Goal: Information Seeking & Learning: Learn about a topic

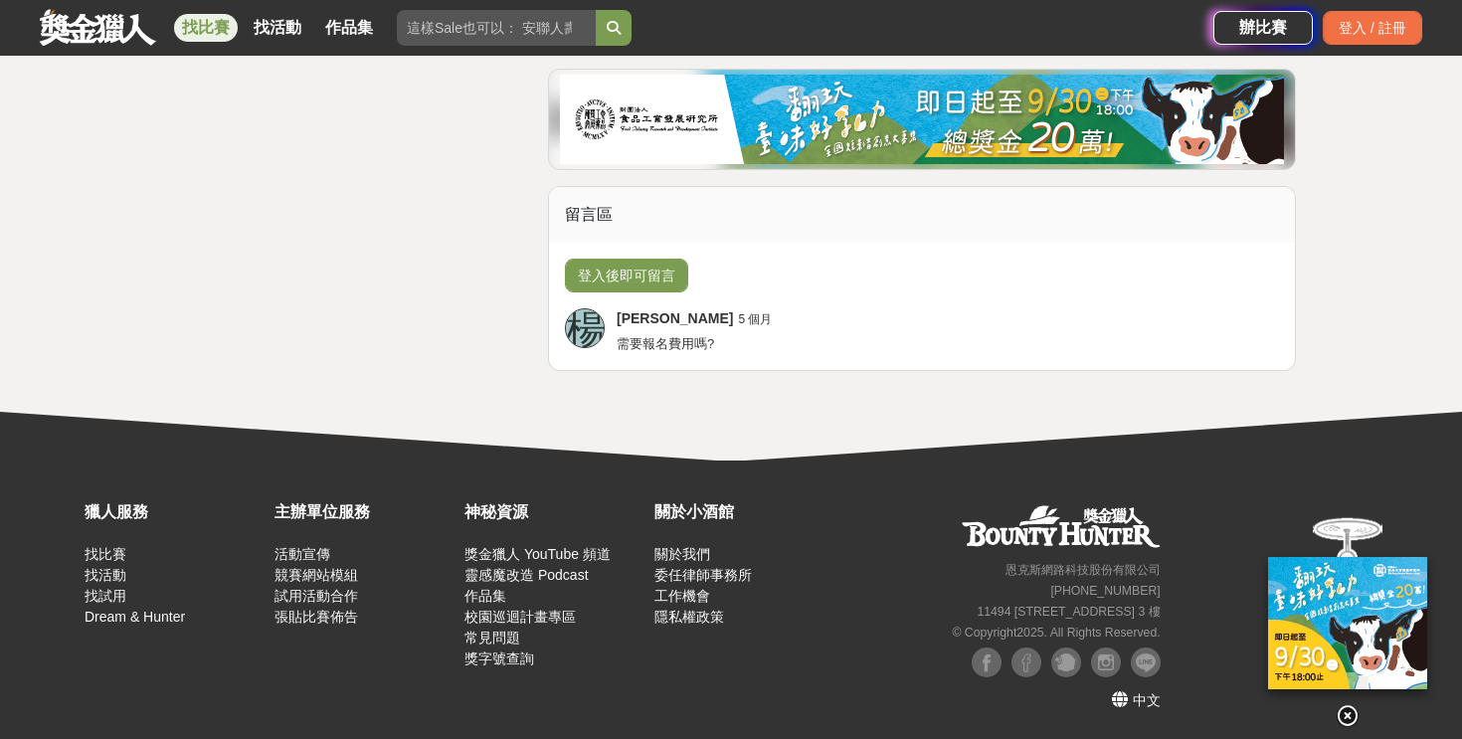
scroll to position [5333, 0]
click at [563, 24] on input "search" at bounding box center [496, 28] width 199 height 36
click at [596, 10] on button "submit" at bounding box center [614, 28] width 36 height 36
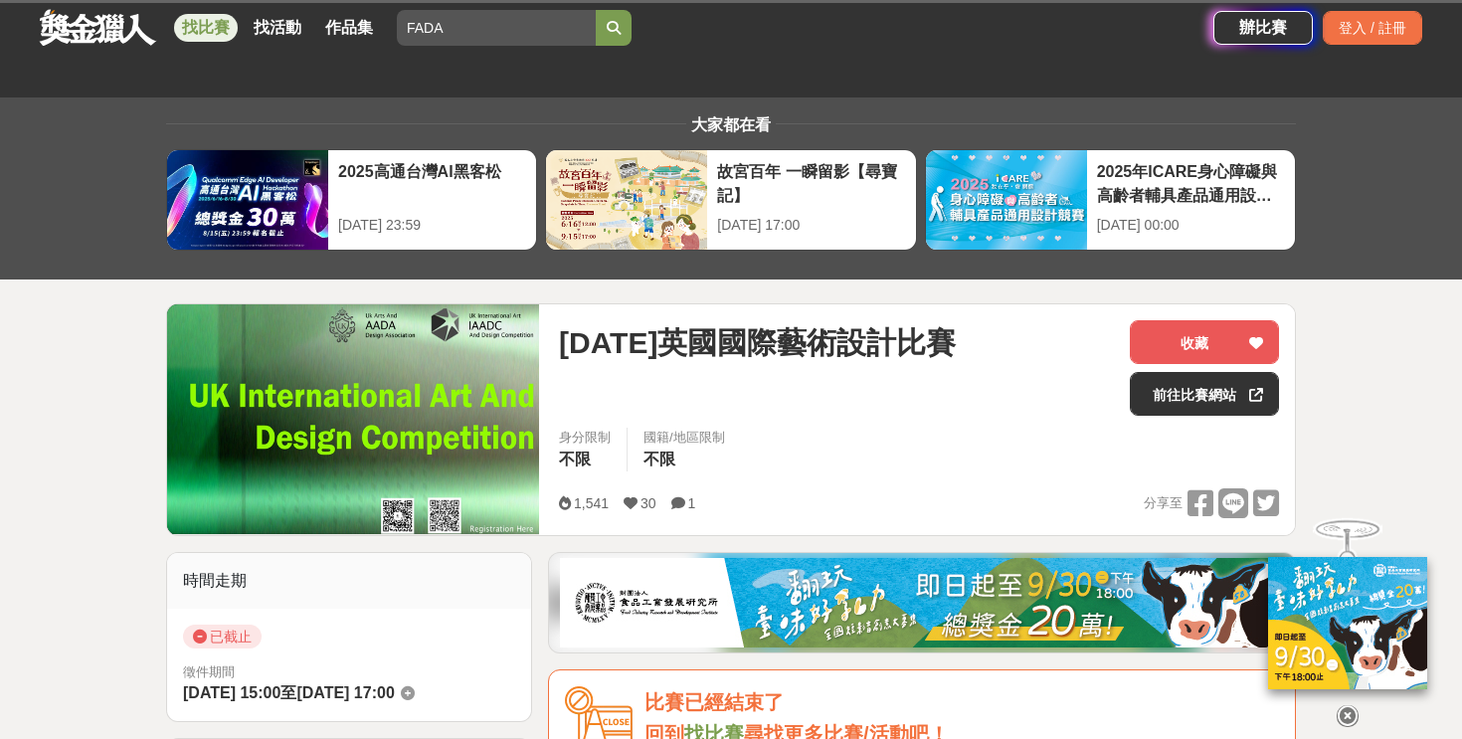
click at [485, 23] on input "FADA" at bounding box center [496, 28] width 199 height 36
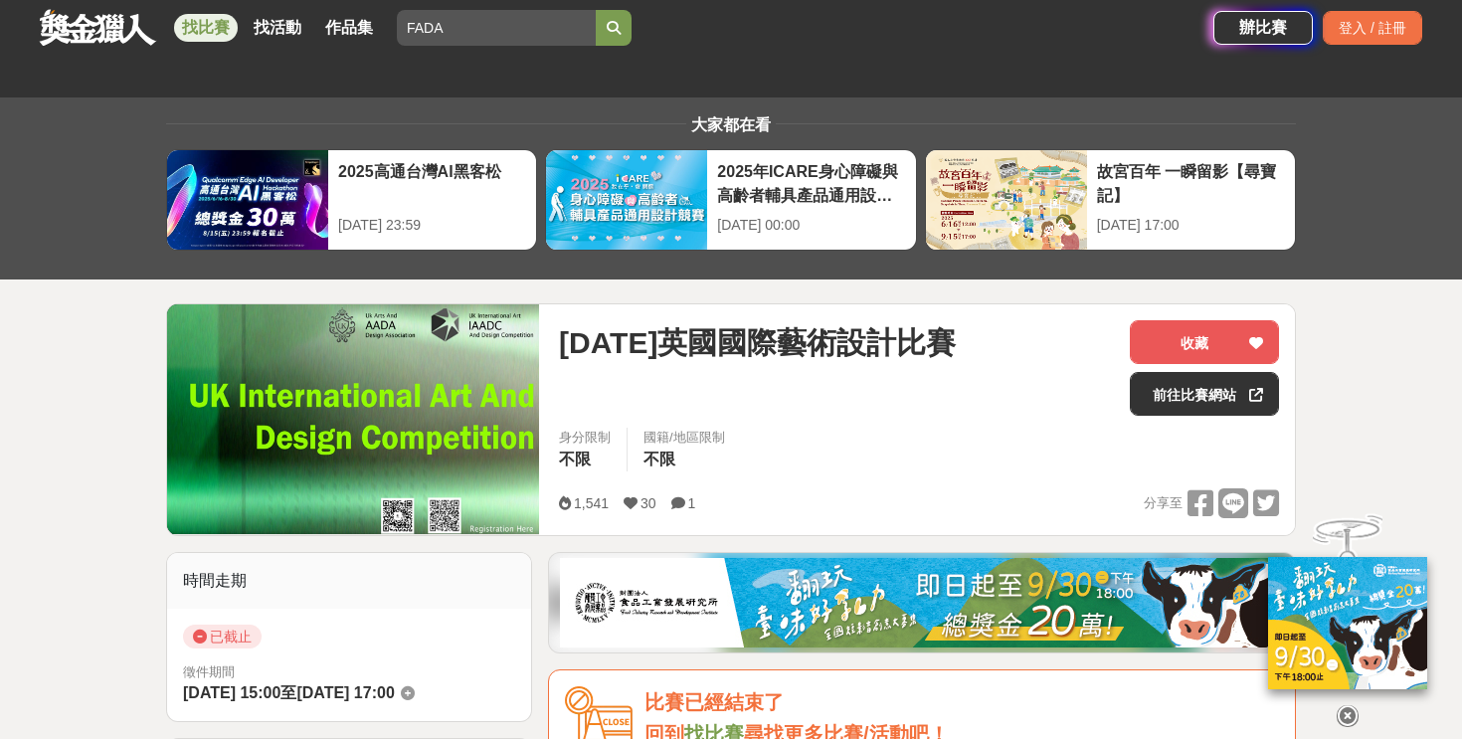
paste input "英國未來藝術獎"
type input "F"
paste input "英國未來藝術獎"
type input "英國未來藝術獎"
click at [596, 10] on button "submit" at bounding box center [614, 28] width 36 height 36
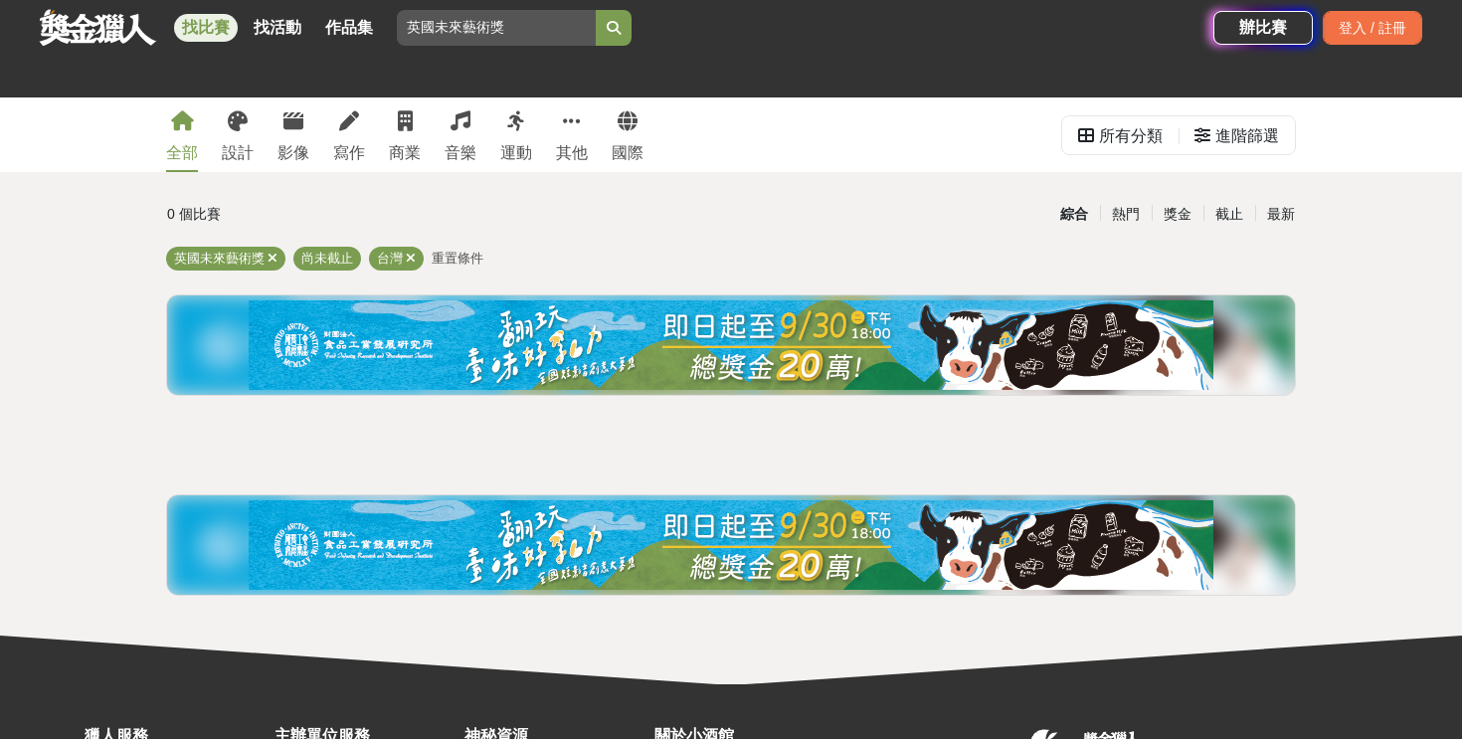
click at [631, 34] on button "submit" at bounding box center [614, 28] width 36 height 36
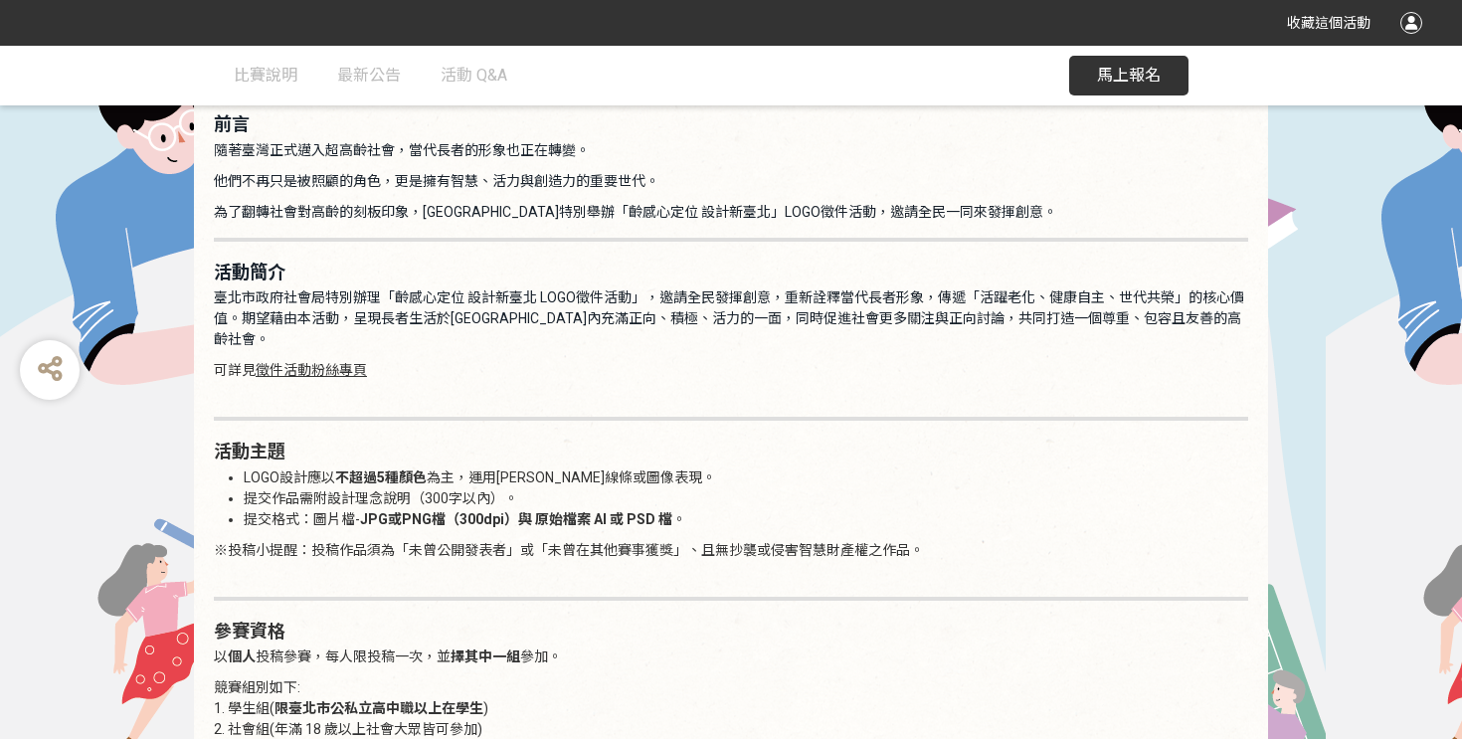
scroll to position [1117, 0]
drag, startPoint x: 951, startPoint y: 370, endPoint x: 1103, endPoint y: 380, distance: 152.5
click at [1103, 348] on span "臺北市政府社會局特別辦理「齡感心定位 設計新臺北 LOGO徵件活動」，邀請全民發揮創意，重新詮釋當代長者形象，傳遞「活躍老化、健康自主、世代共榮」的核心價值。…" at bounding box center [729, 319] width 1030 height 58
click at [1143, 348] on span "臺北市政府社會局特別辦理「齡感心定位 設計新臺北 LOGO徵件活動」，邀請全民發揮創意，重新詮釋當代長者形象，傳遞「活躍老化、健康自主、世代共榮」的核心價值。…" at bounding box center [729, 319] width 1030 height 58
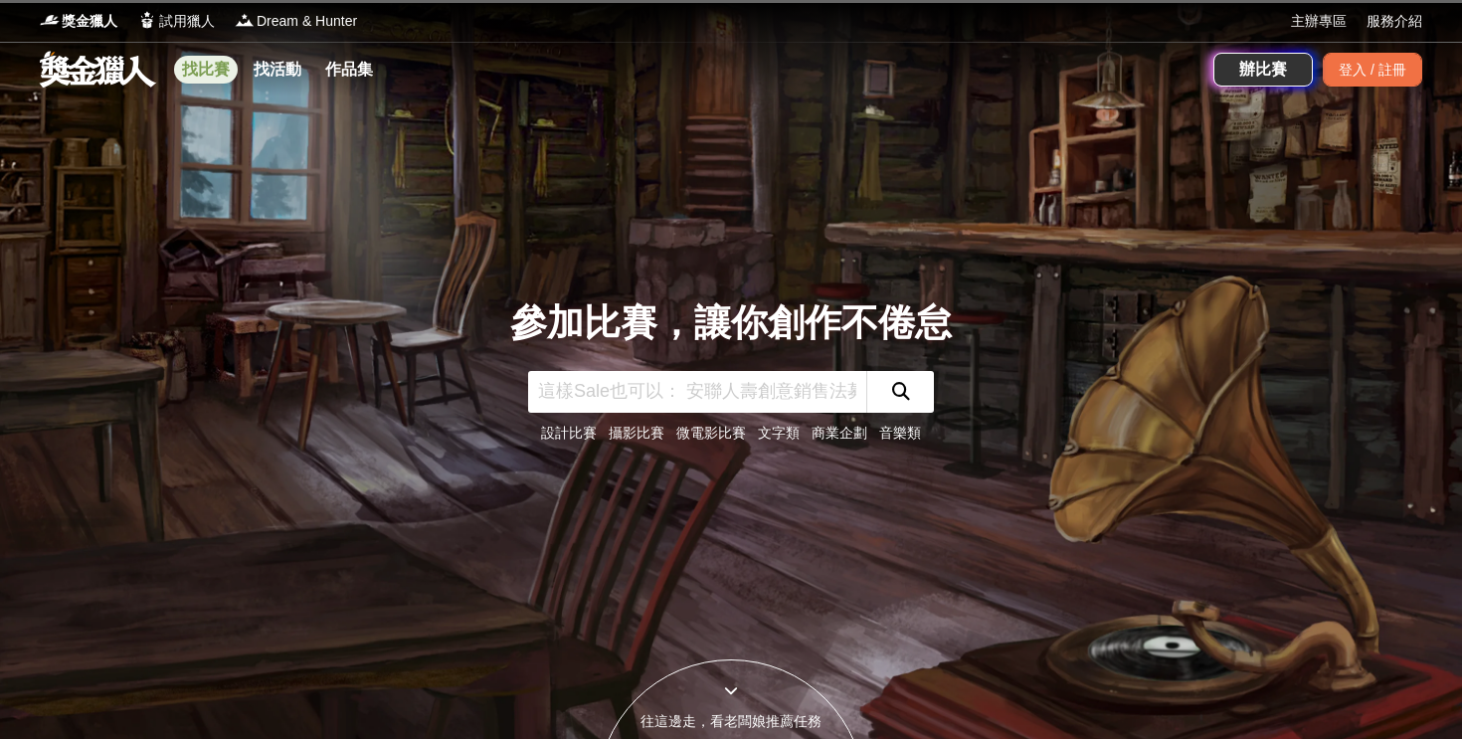
click at [229, 59] on link "找比賽" at bounding box center [206, 70] width 64 height 28
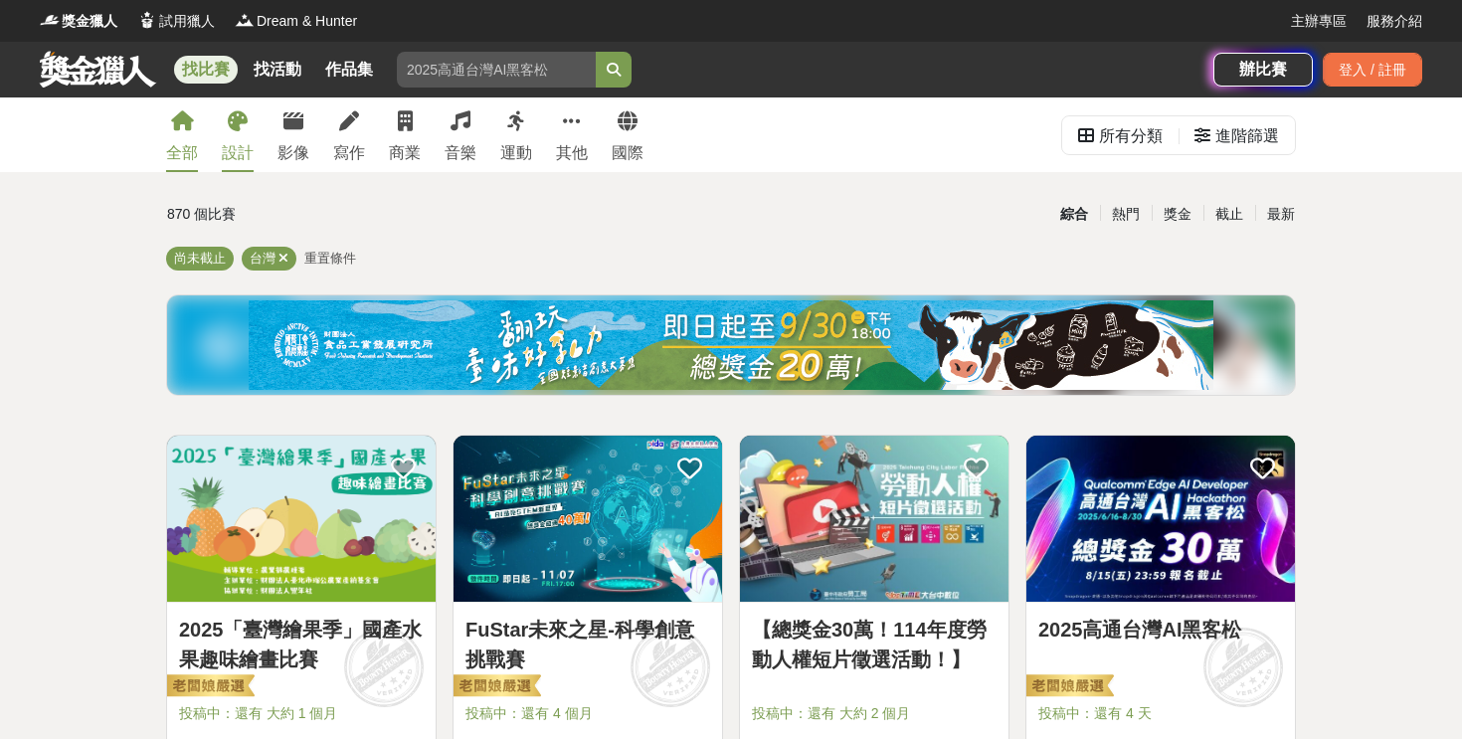
click at [248, 130] on icon at bounding box center [238, 121] width 20 height 20
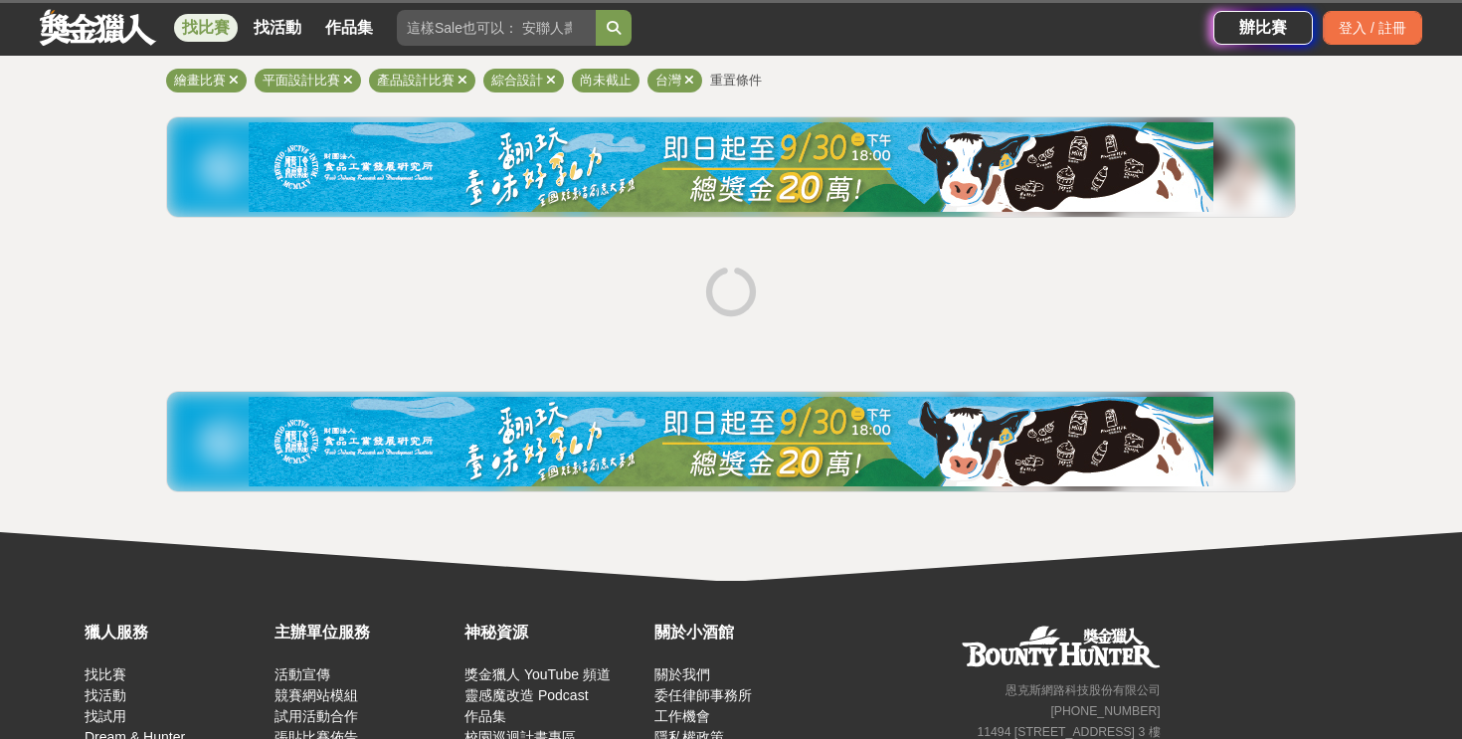
scroll to position [24, 0]
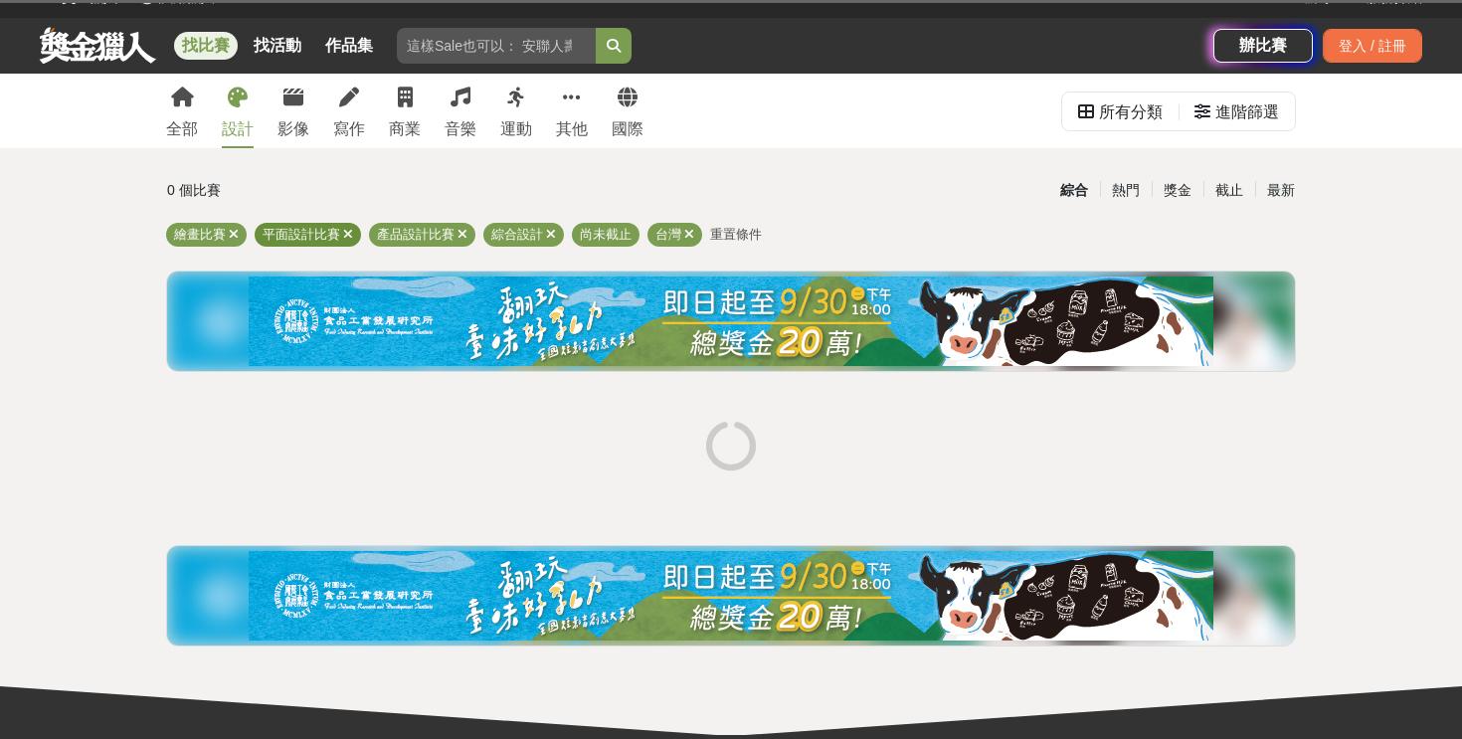
click at [353, 232] on icon at bounding box center [348, 234] width 10 height 13
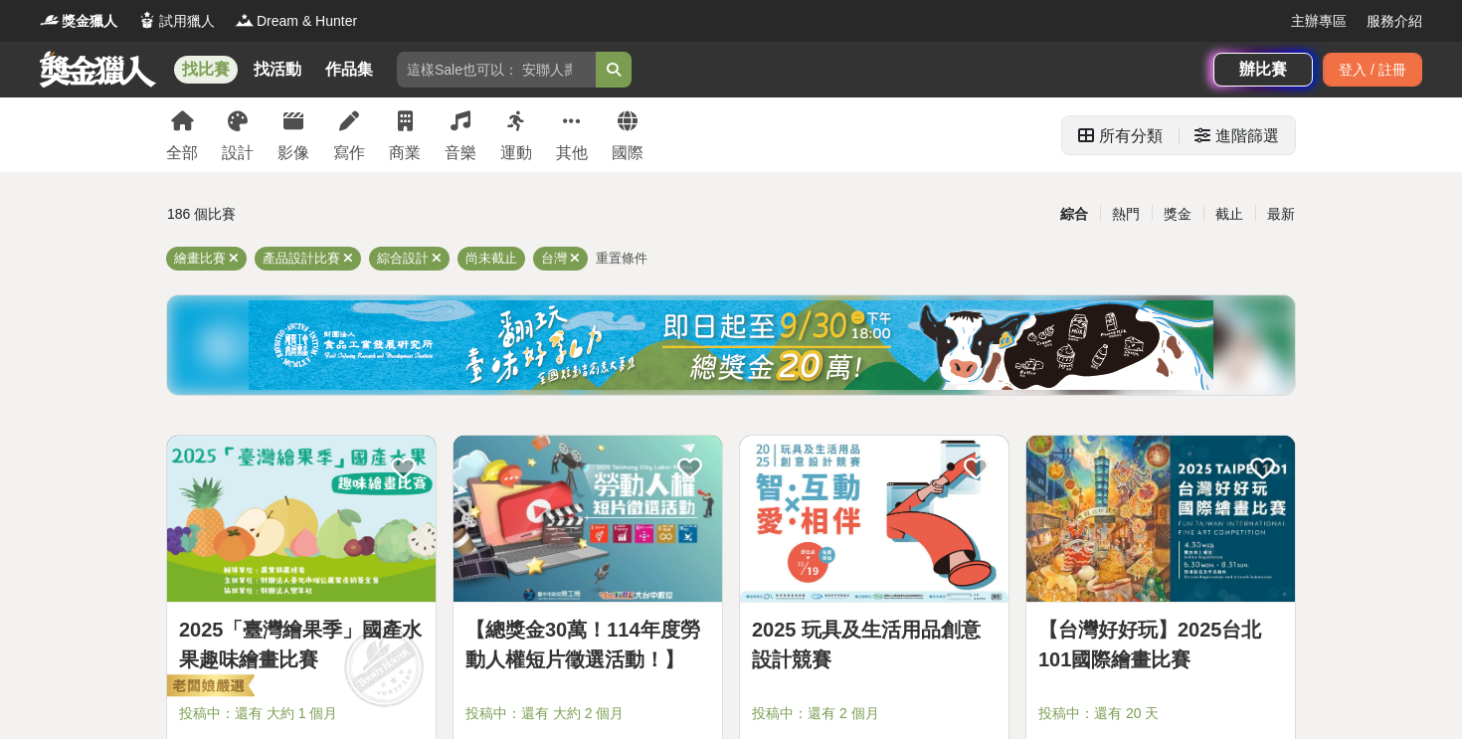
click at [1202, 134] on icon at bounding box center [1202, 135] width 16 height 16
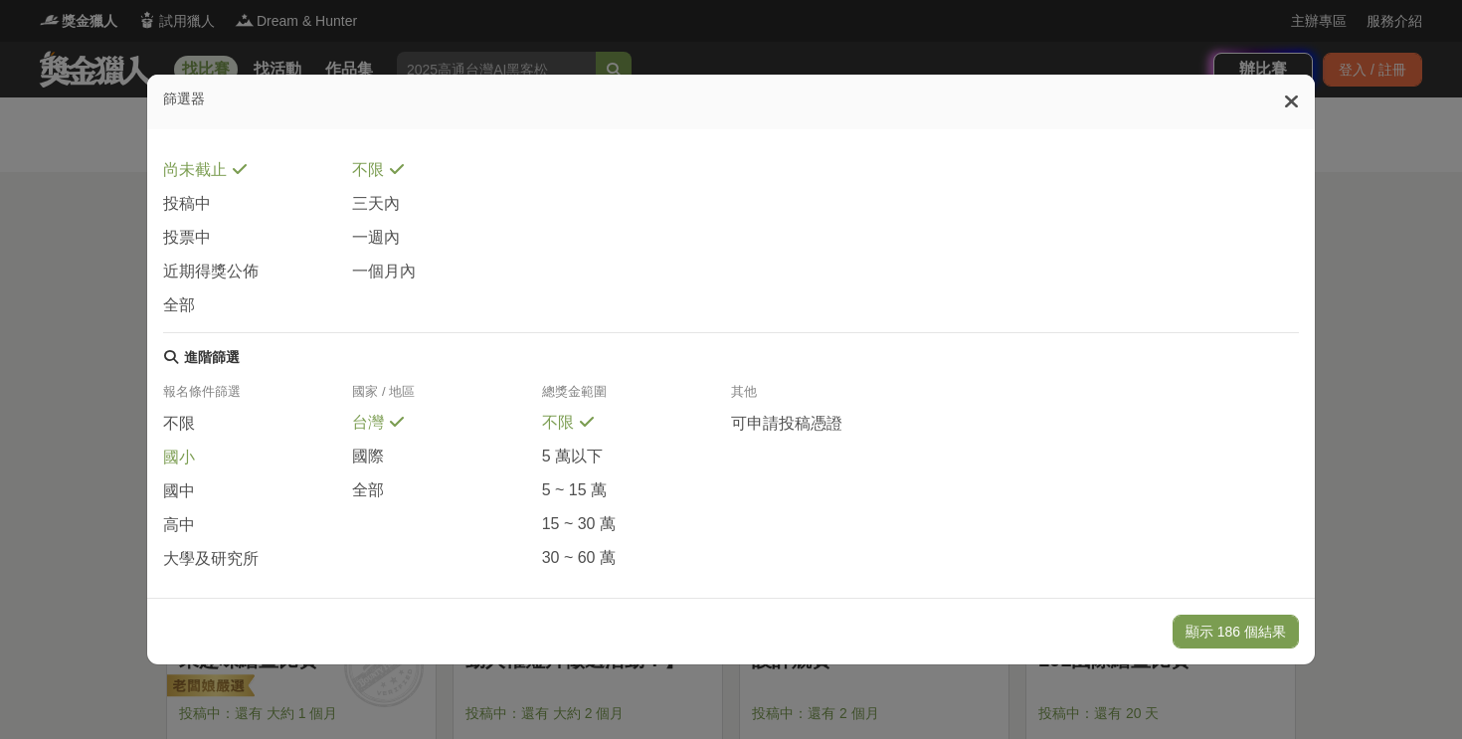
scroll to position [391, 0]
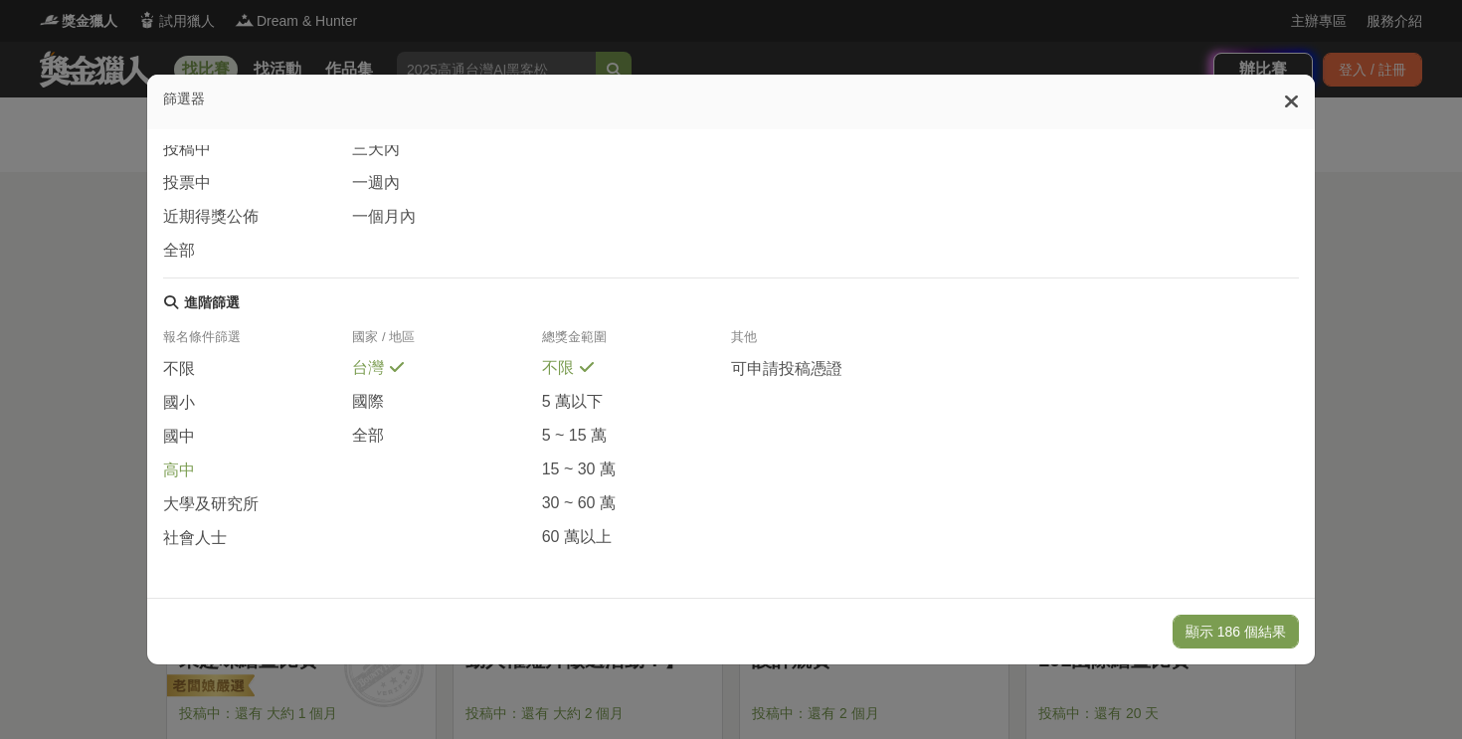
click at [195, 466] on span "高中" at bounding box center [179, 470] width 32 height 21
click at [381, 393] on span "國際" at bounding box center [368, 403] width 32 height 21
click at [1202, 626] on button "顯示 2 個結果" at bounding box center [1242, 632] width 111 height 34
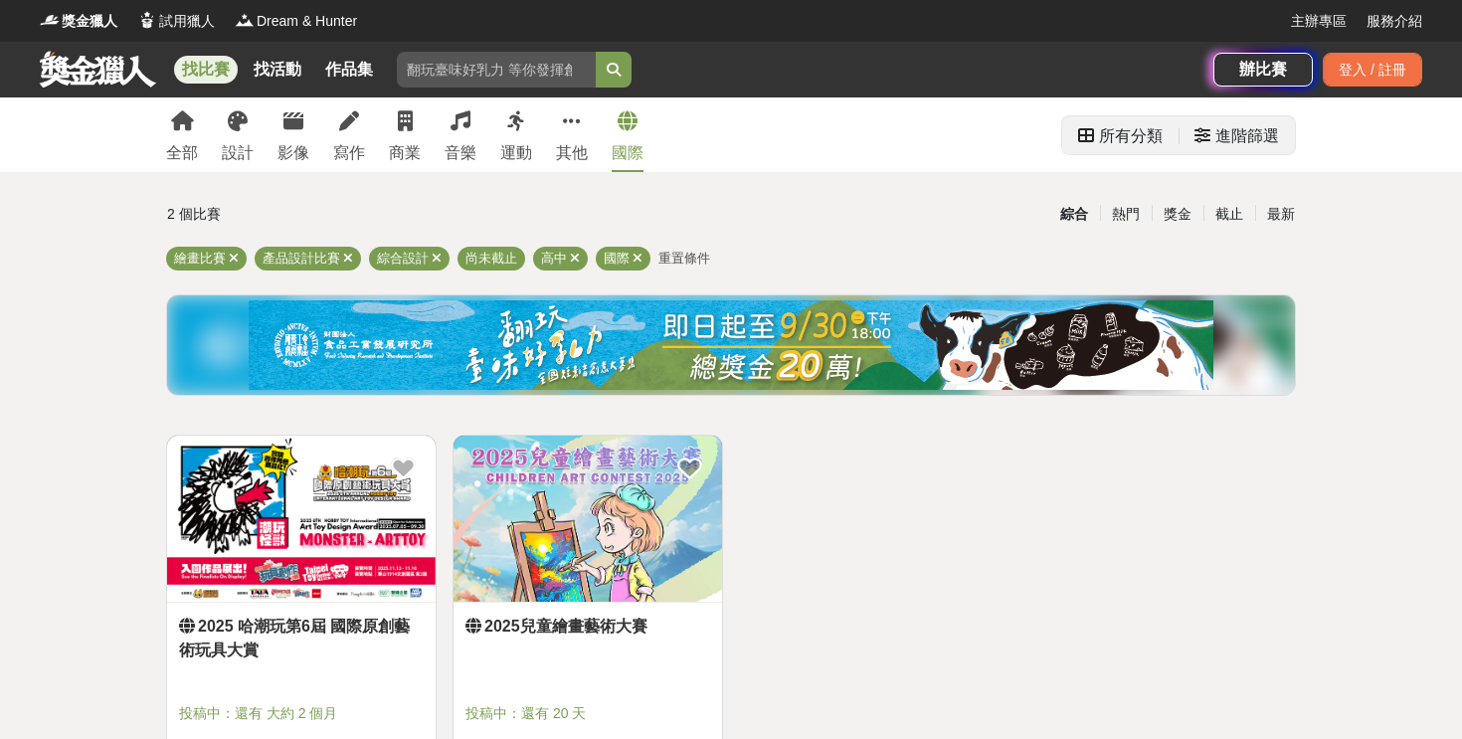
click at [1234, 134] on div "進階篩選" at bounding box center [1247, 136] width 64 height 40
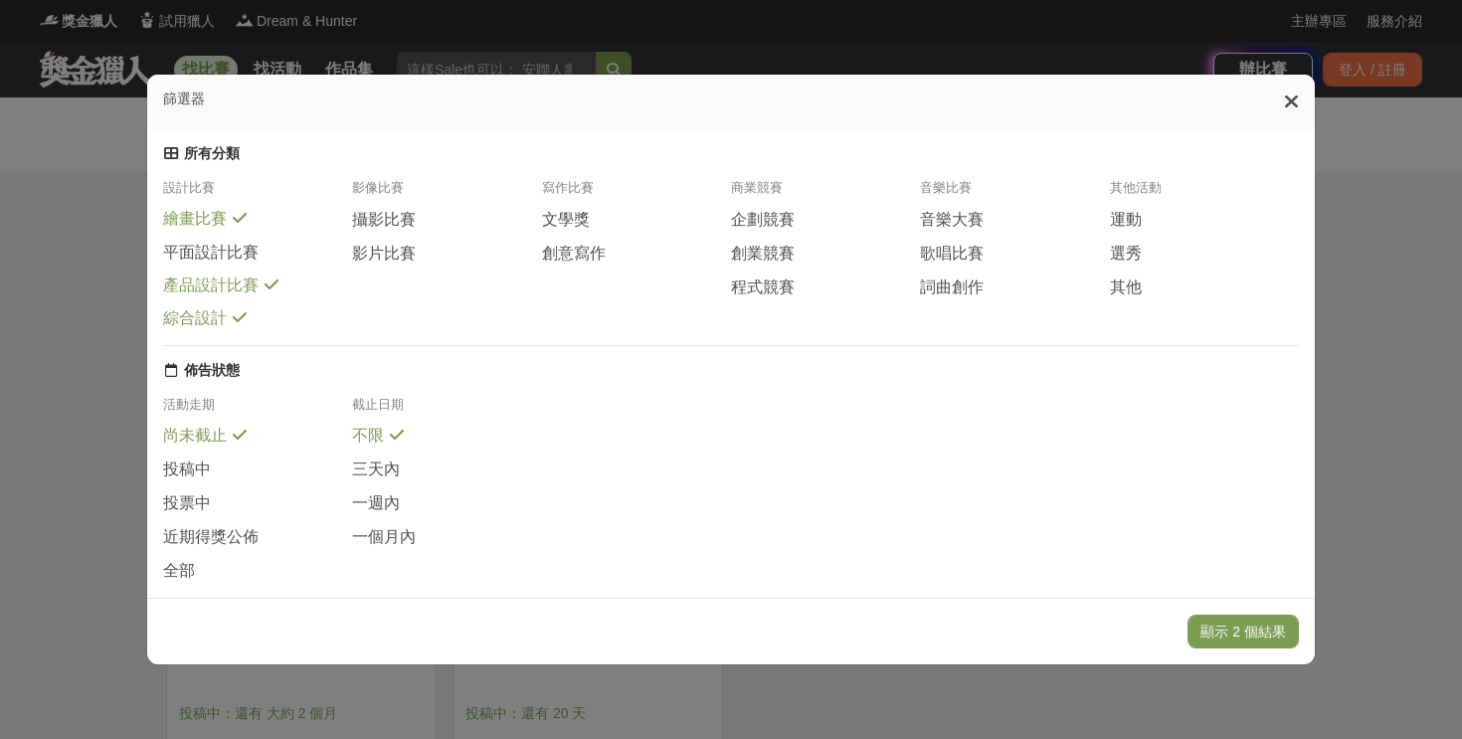
scroll to position [391, 0]
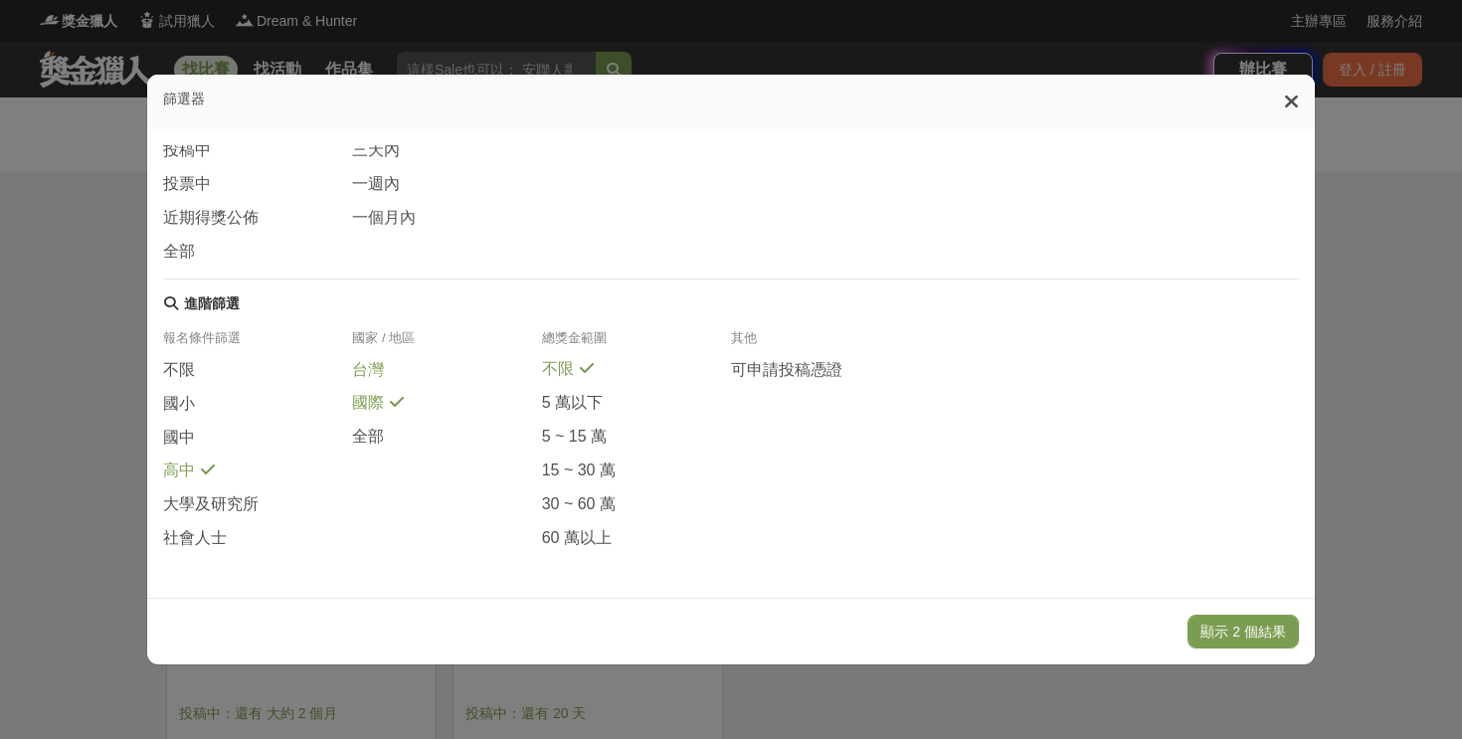
click at [368, 360] on span "台灣" at bounding box center [368, 370] width 32 height 21
click at [381, 431] on span "全部" at bounding box center [368, 437] width 32 height 21
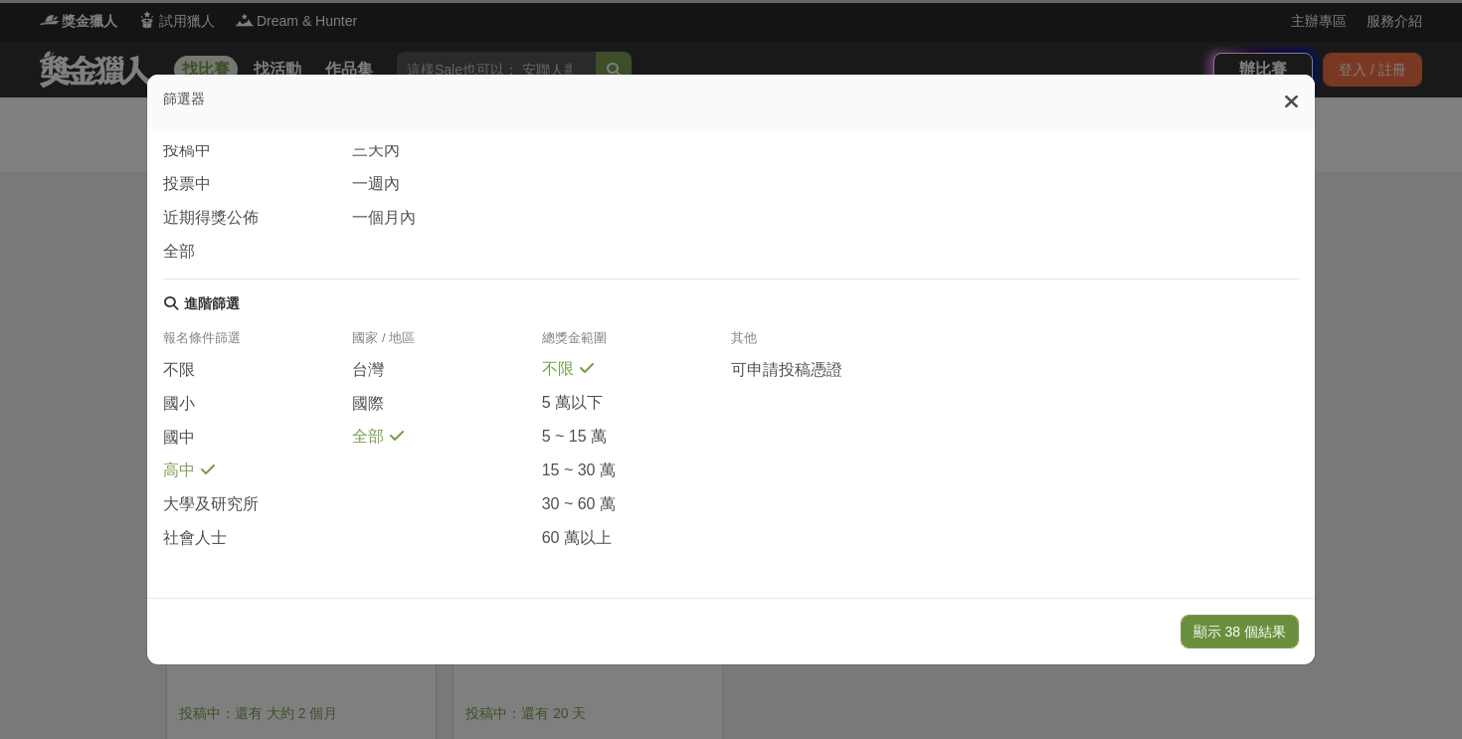
click at [1265, 629] on button "顯示 38 個結果" at bounding box center [1239, 632] width 118 height 34
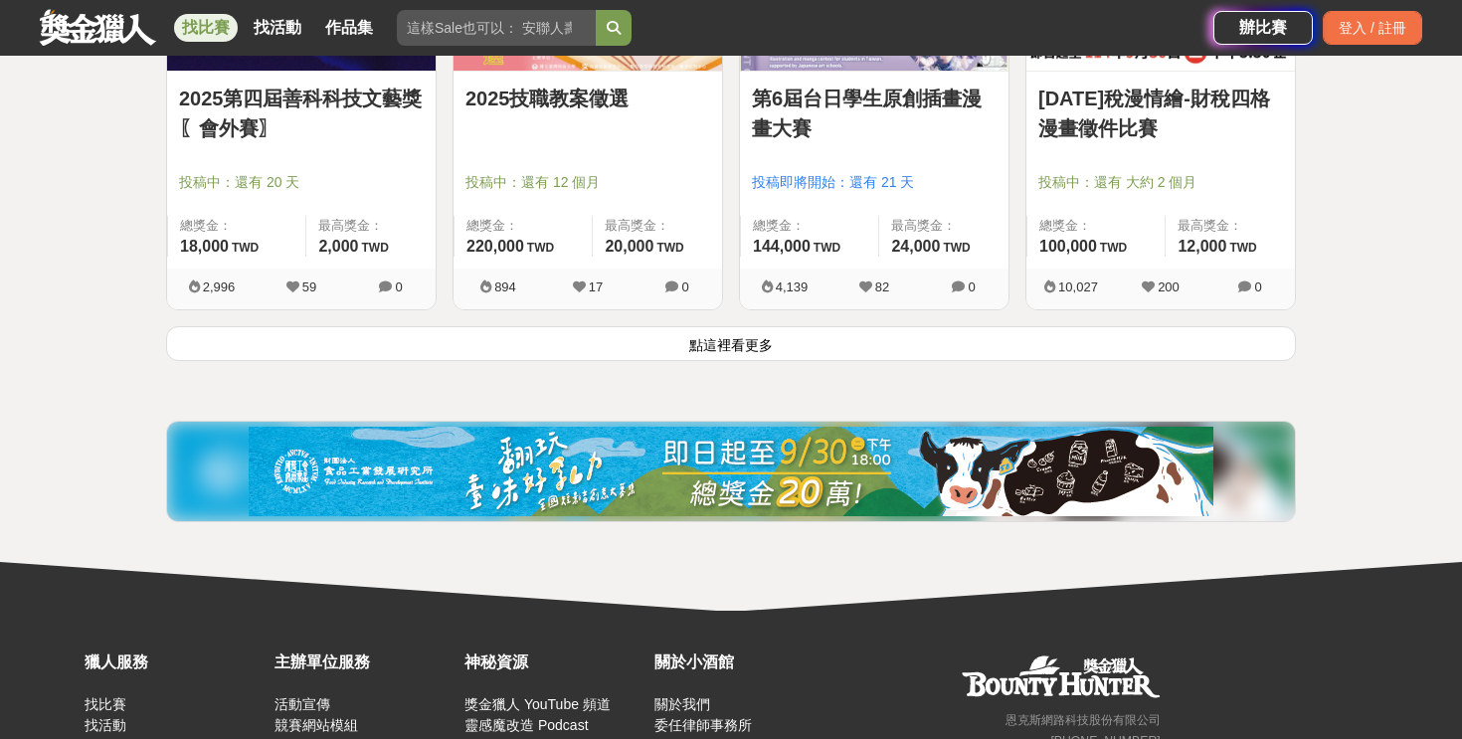
scroll to position [2644, 0]
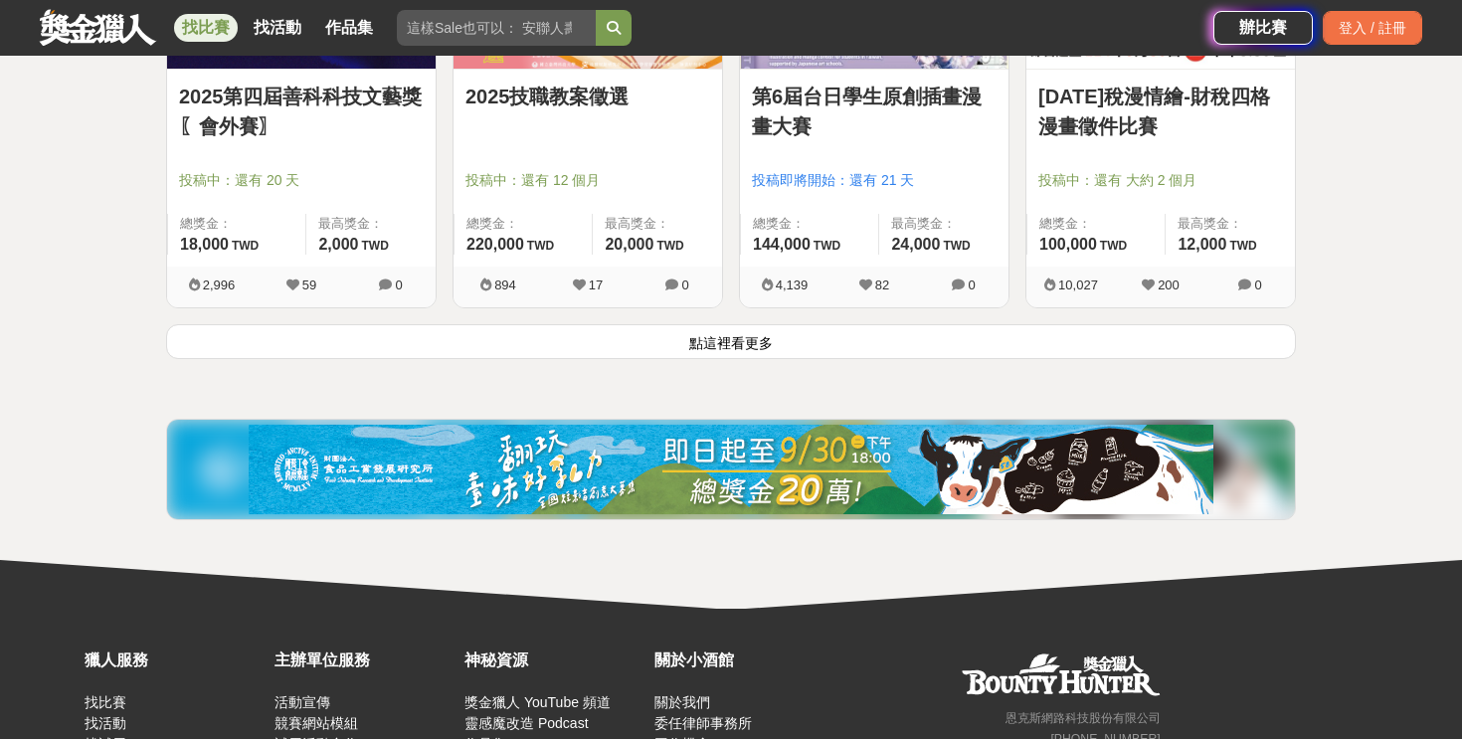
click at [725, 359] on button "點這裡看更多" at bounding box center [731, 341] width 1130 height 35
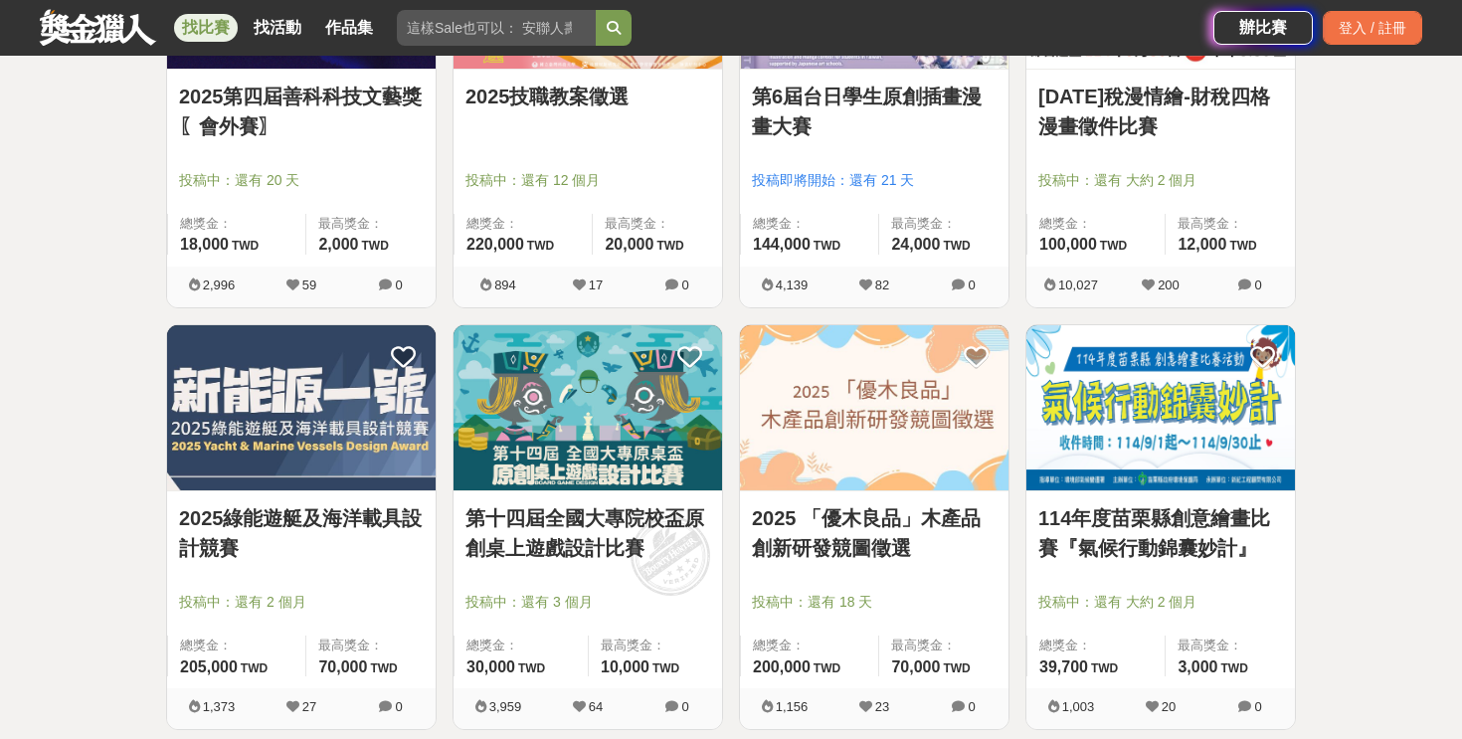
click at [889, 404] on img at bounding box center [874, 408] width 269 height 166
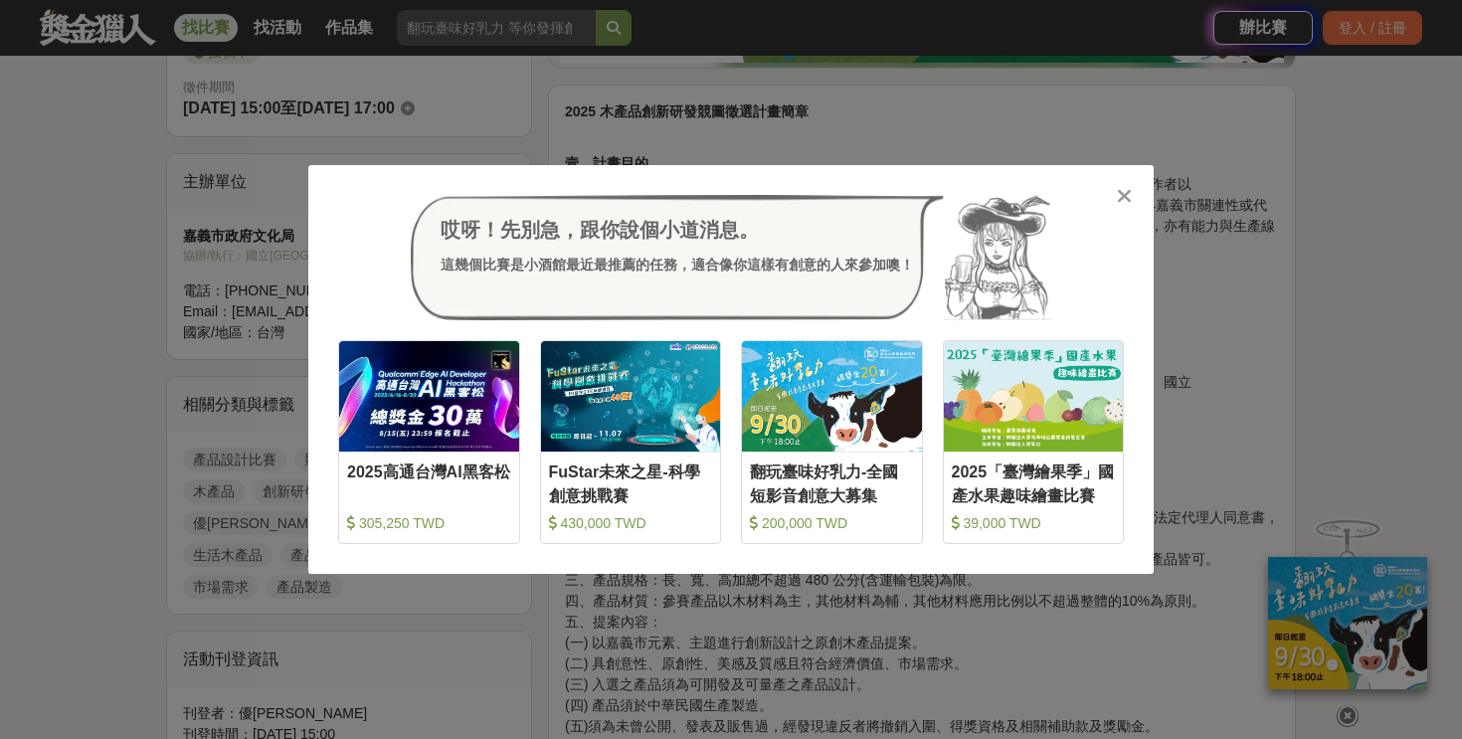
scroll to position [676, 0]
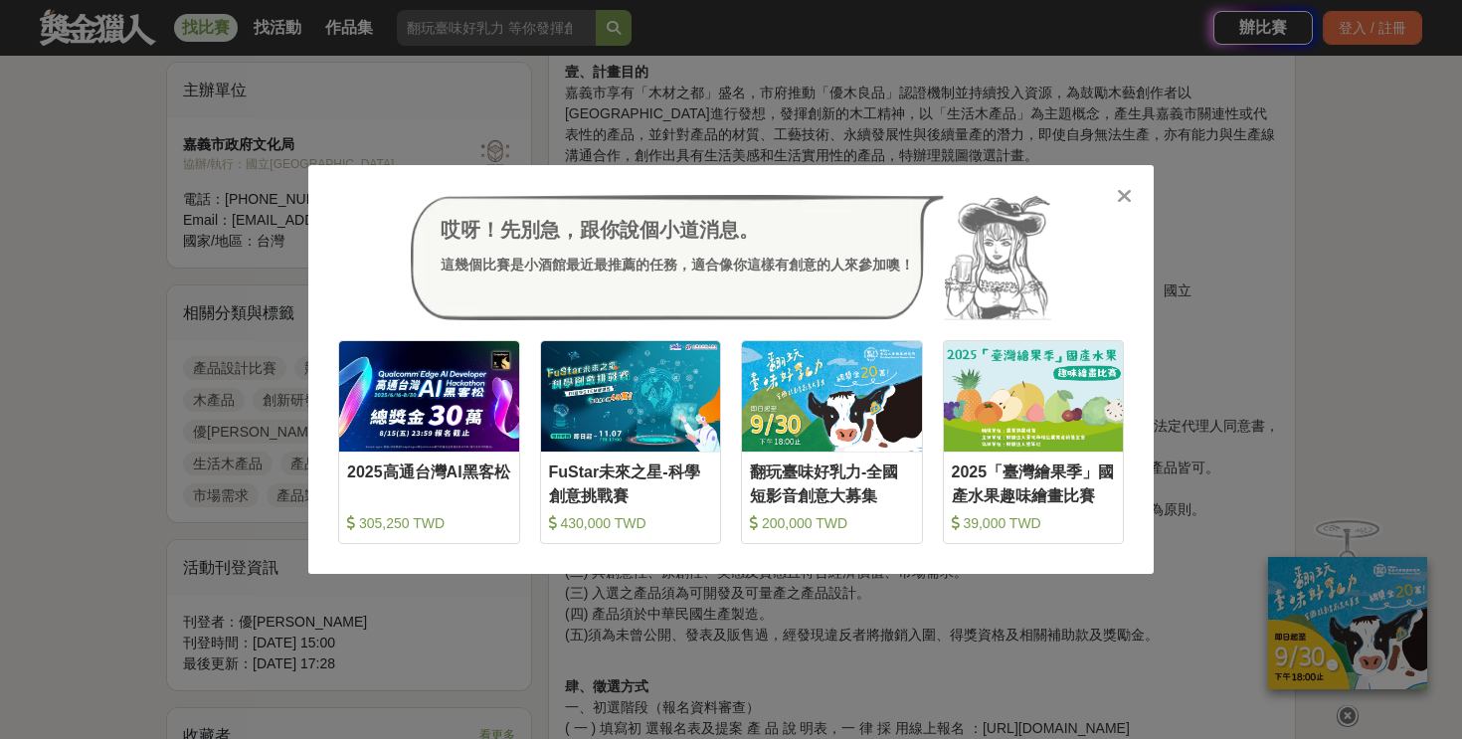
click at [1126, 199] on icon at bounding box center [1124, 196] width 15 height 20
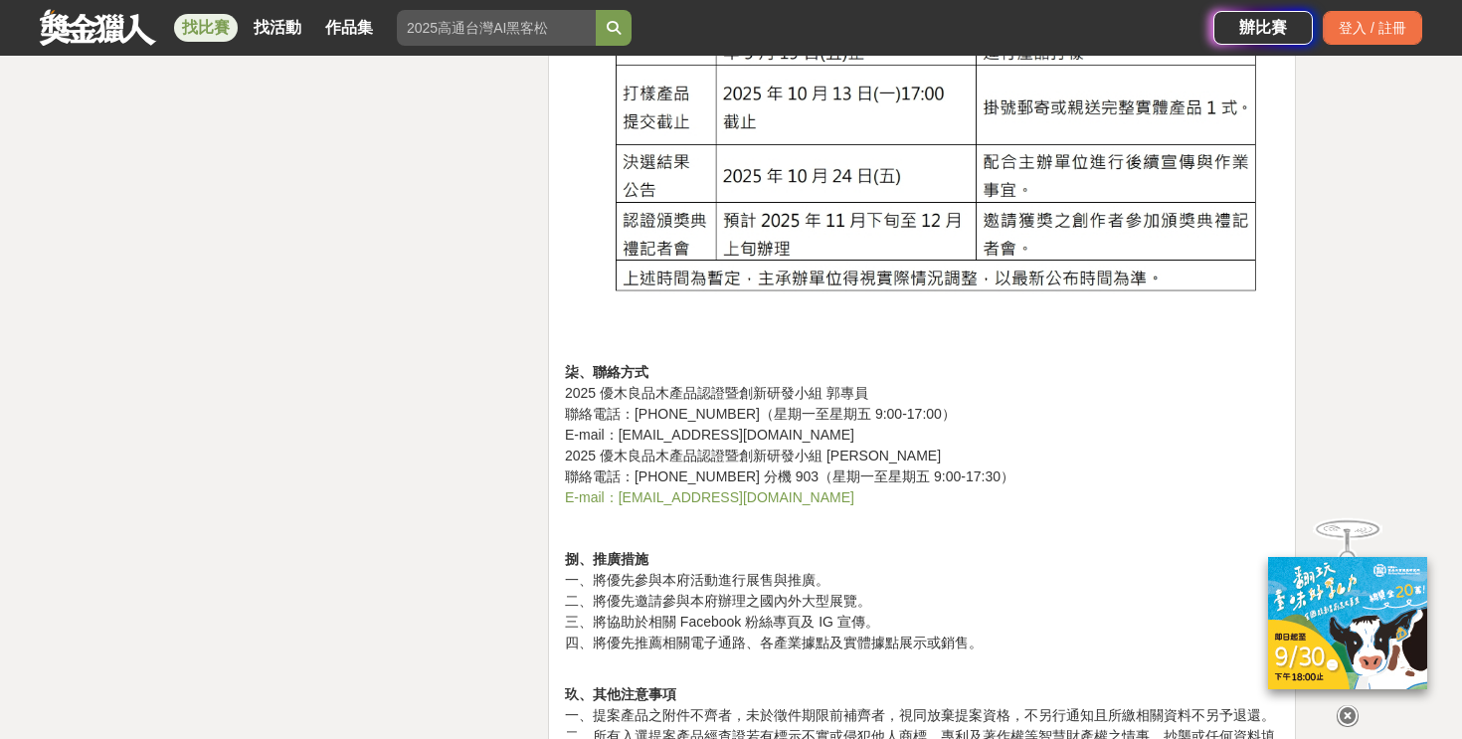
scroll to position [3804, 0]
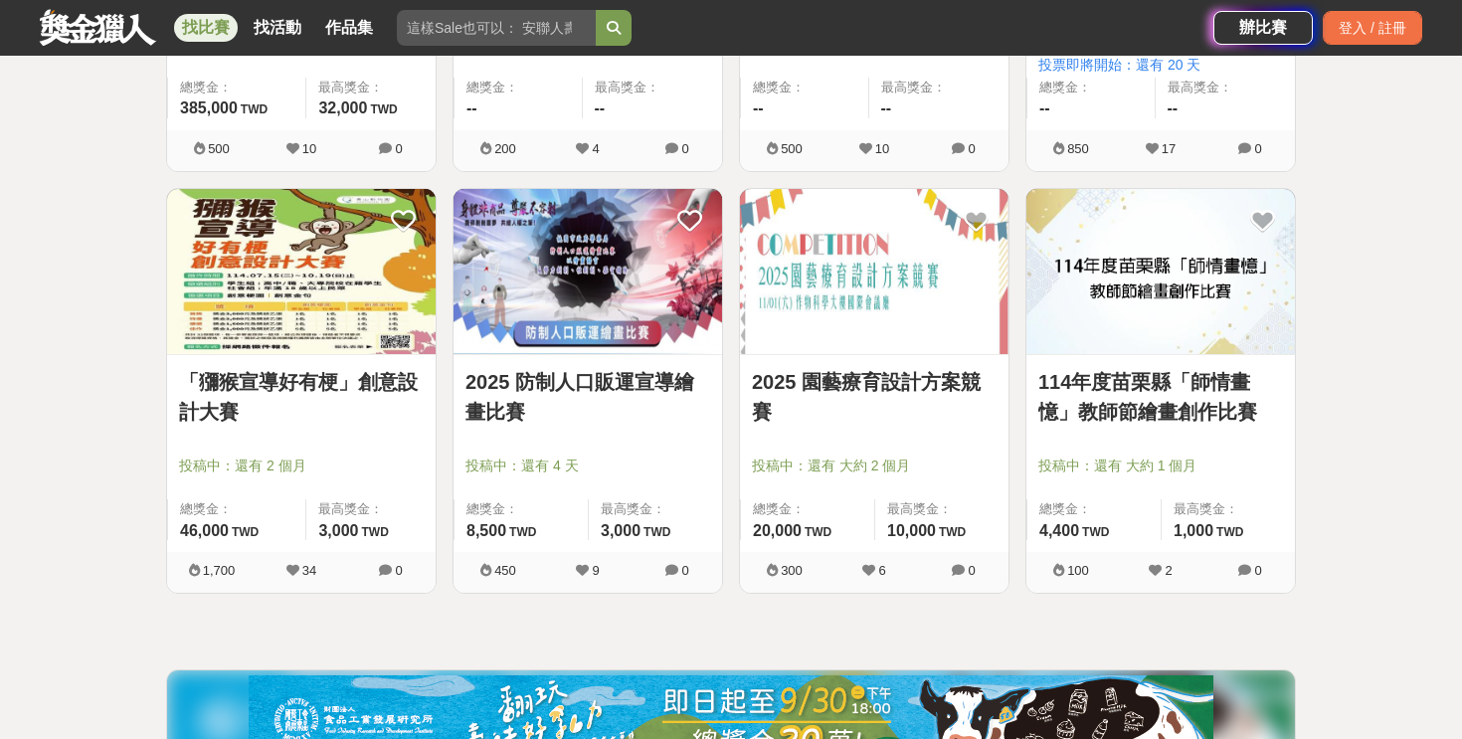
scroll to position [4066, 0]
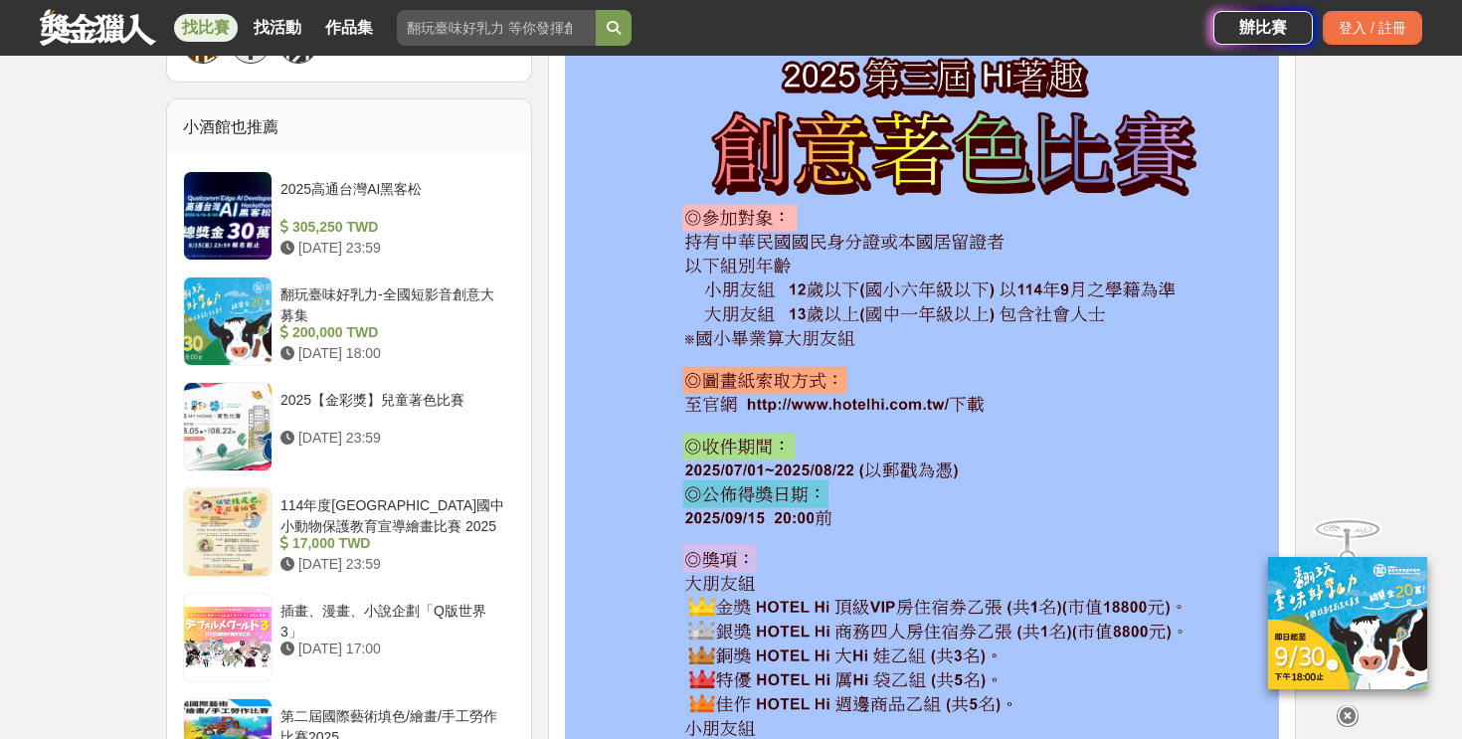
scroll to position [1668, 0]
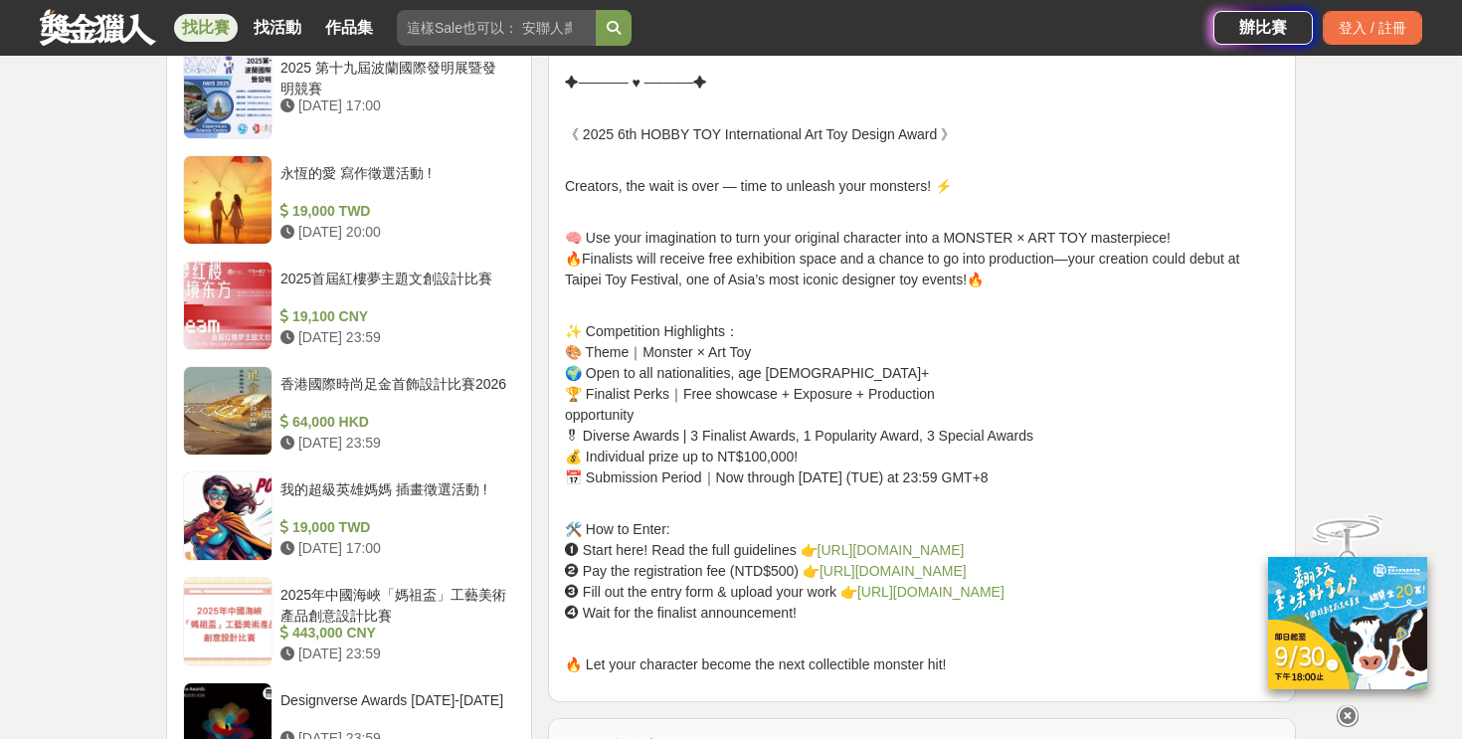
scroll to position [1790, 0]
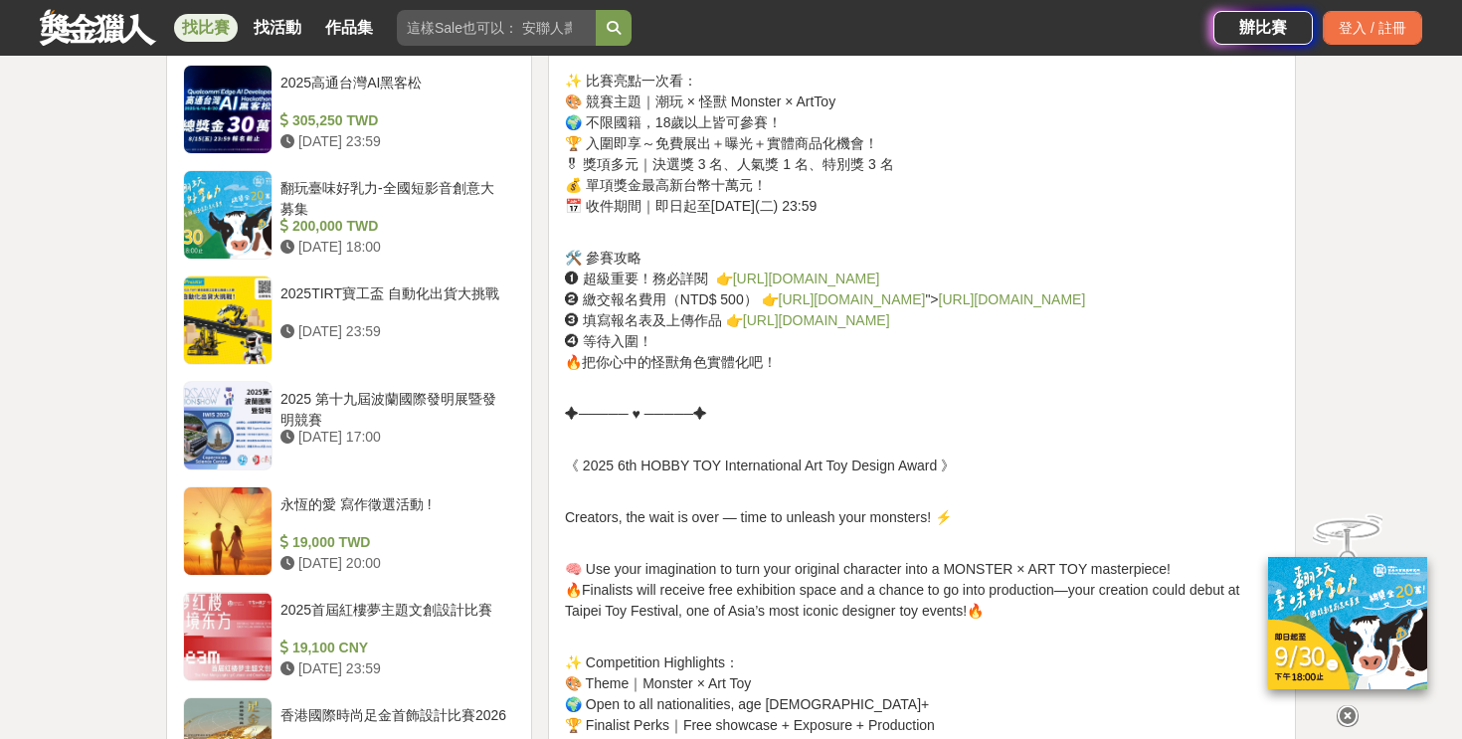
click at [843, 286] on link "[URL][DOMAIN_NAME]" at bounding box center [806, 278] width 147 height 16
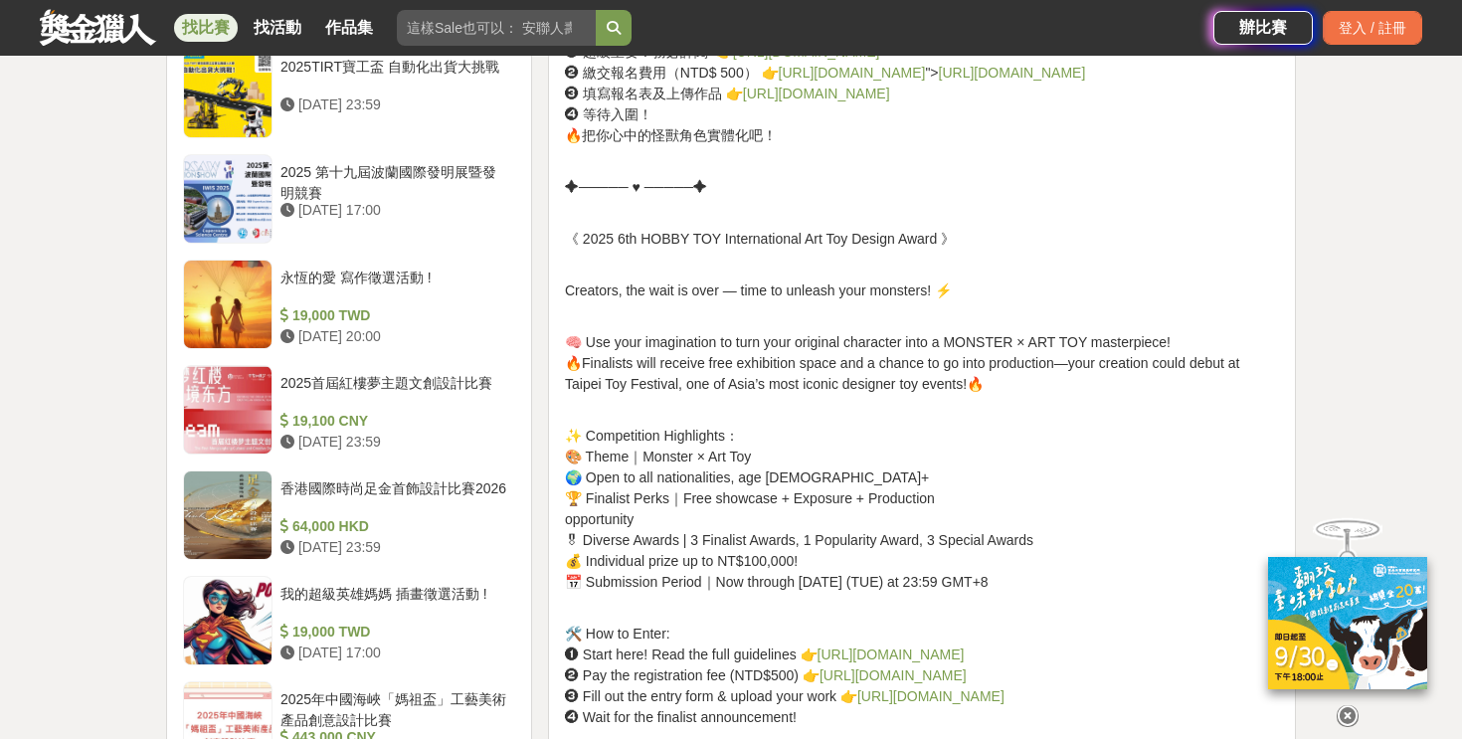
scroll to position [2385, 0]
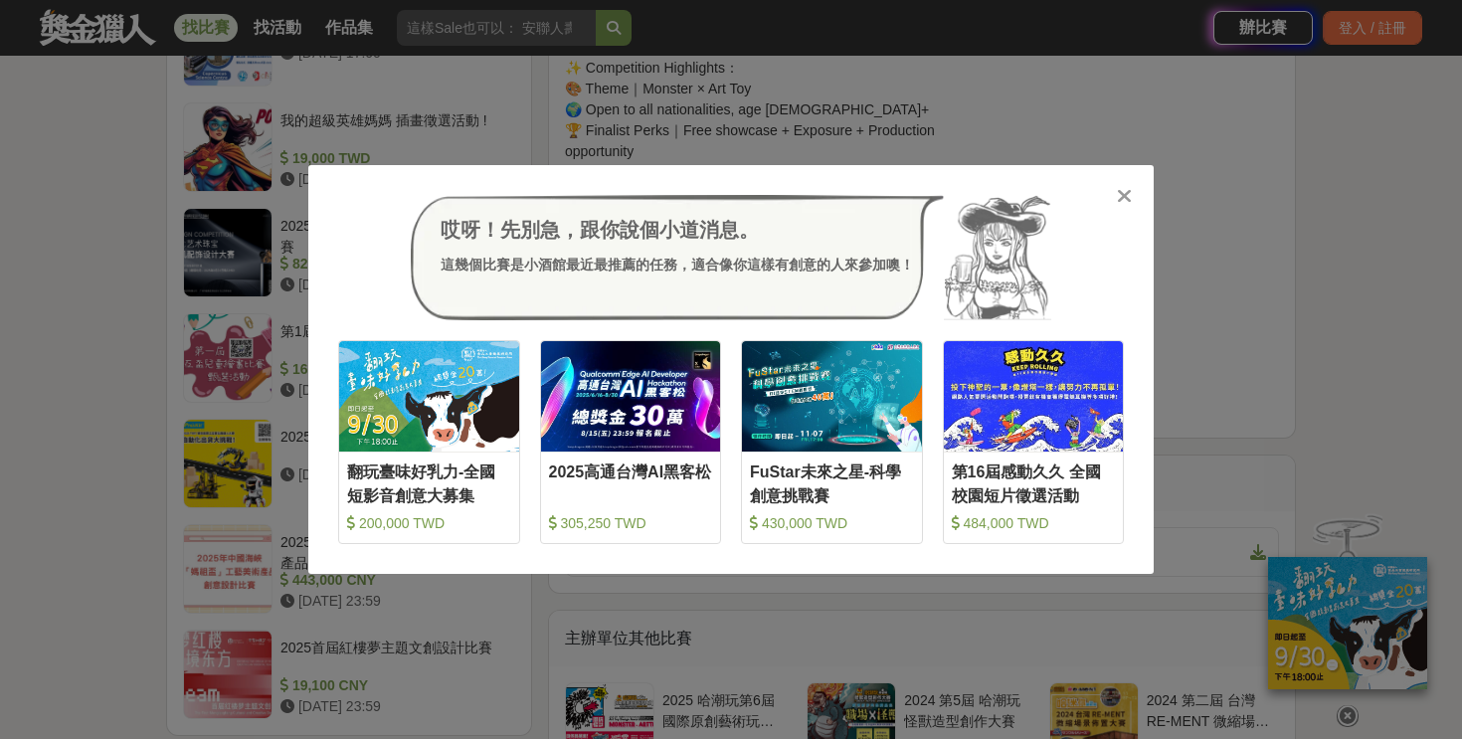
click at [1122, 196] on icon at bounding box center [1124, 196] width 15 height 20
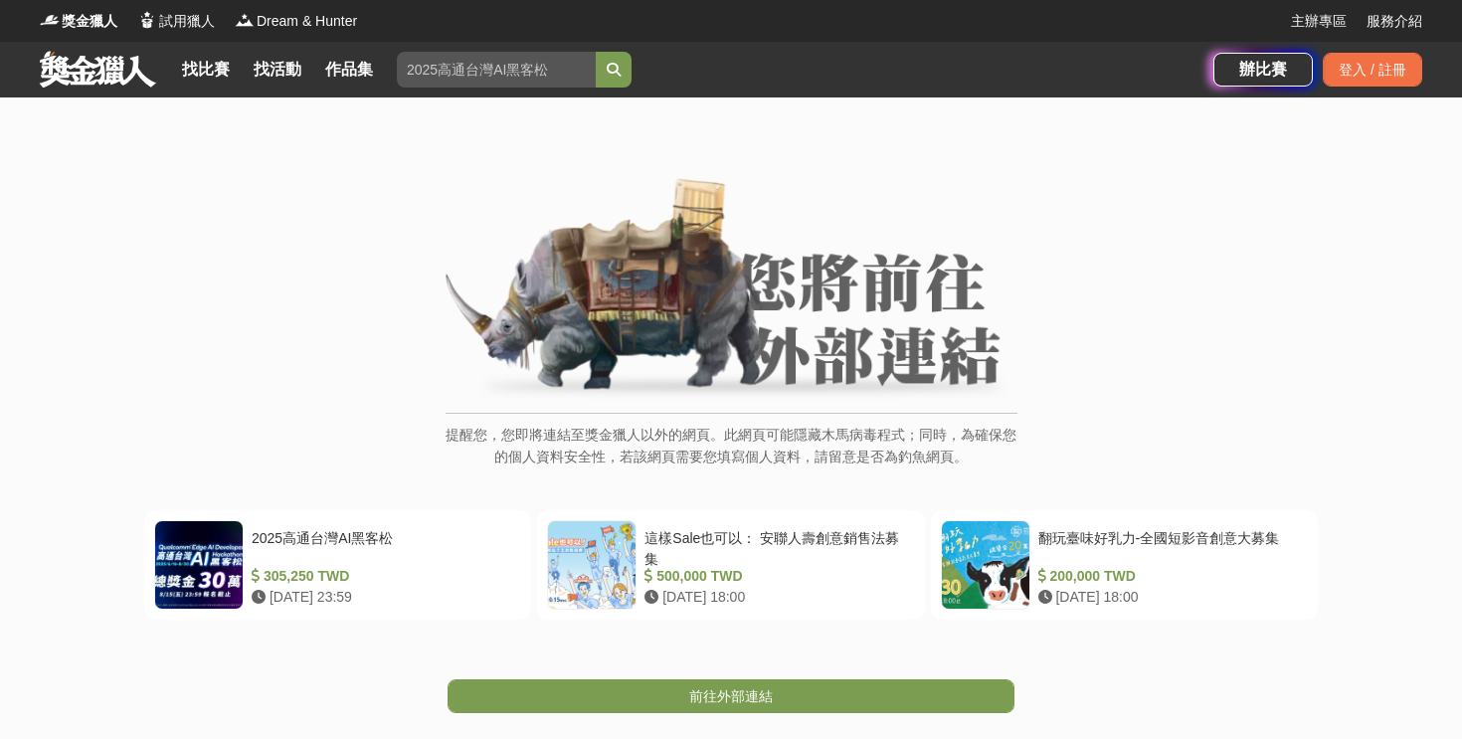
click at [728, 566] on div "這樣Sale也可以： 安聯人壽創意銷售法募集" at bounding box center [775, 547] width 262 height 38
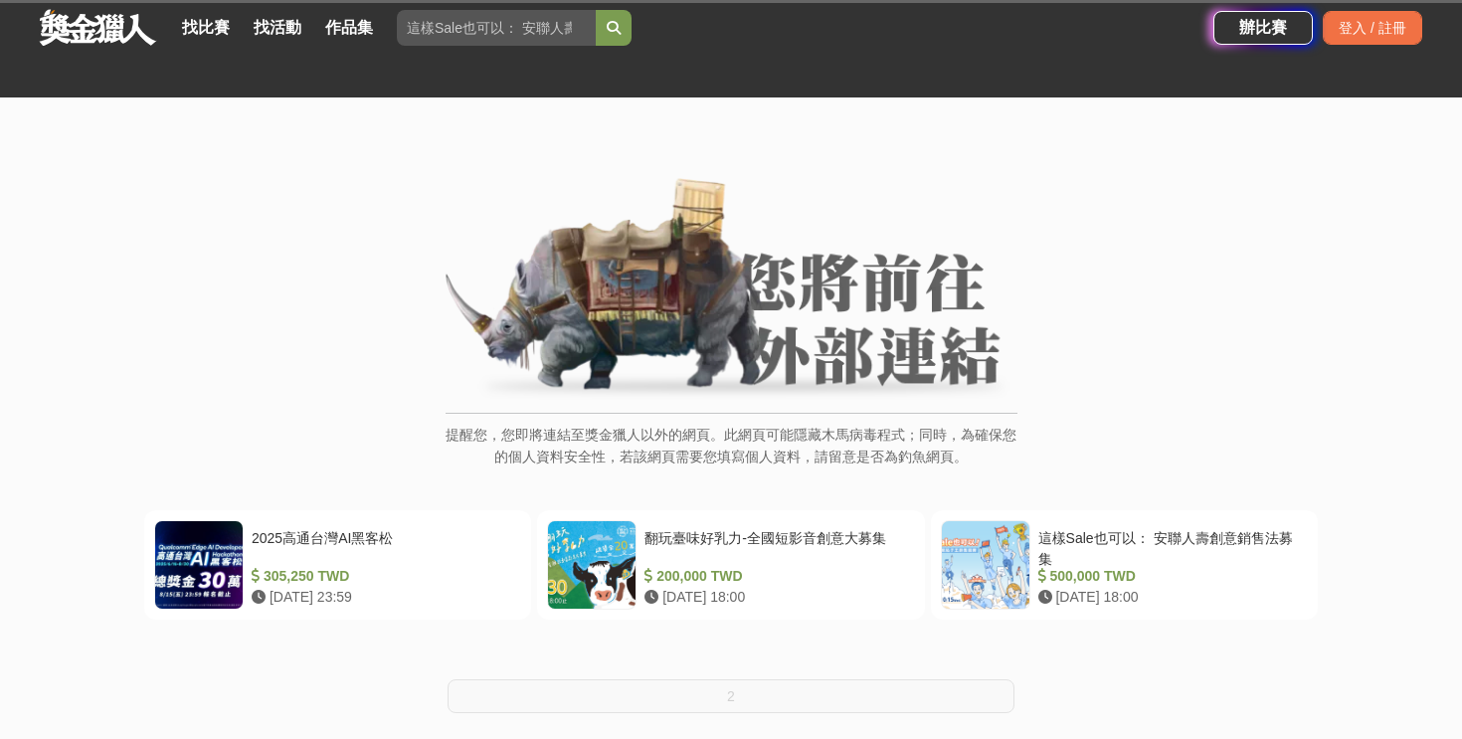
scroll to position [289, 0]
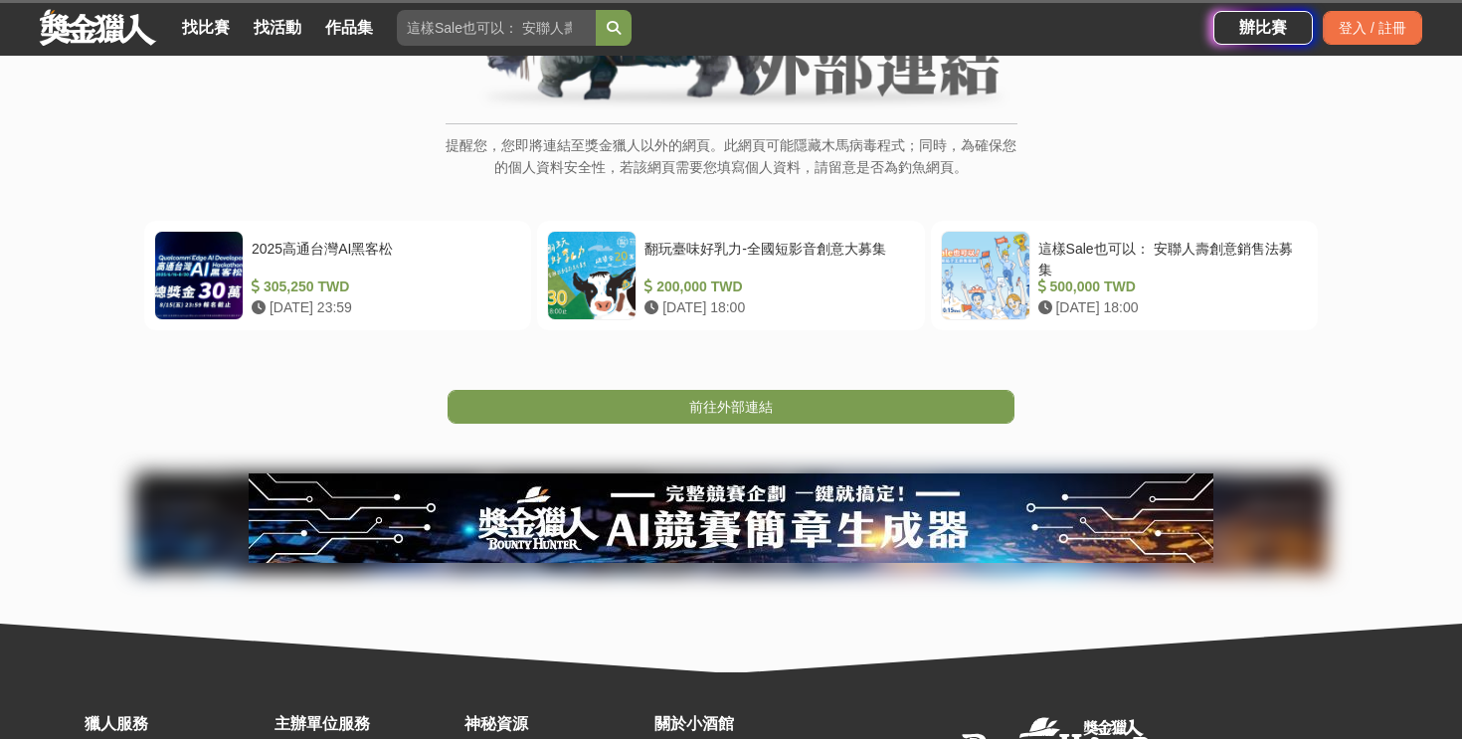
click at [748, 415] on span "前往外部連結" at bounding box center [731, 407] width 84 height 16
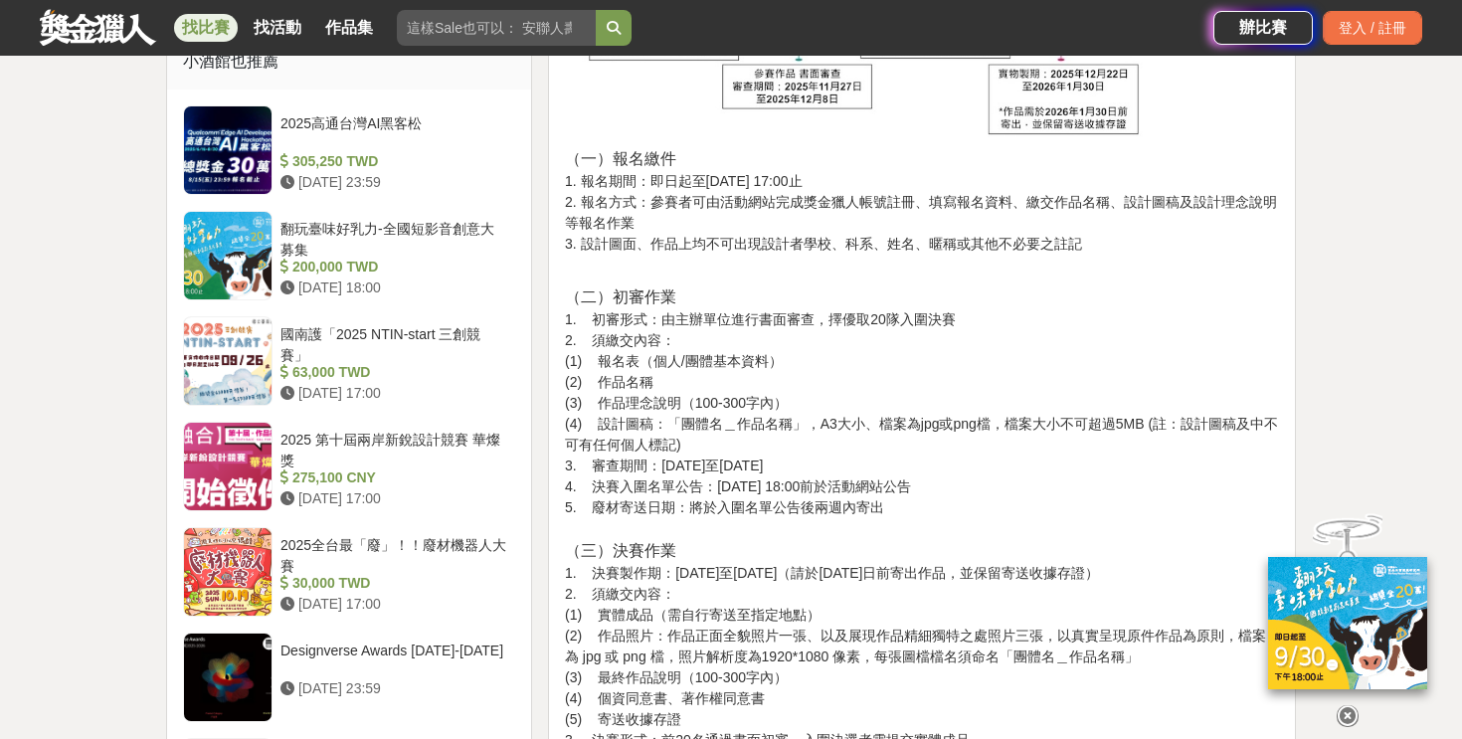
scroll to position [2783, 0]
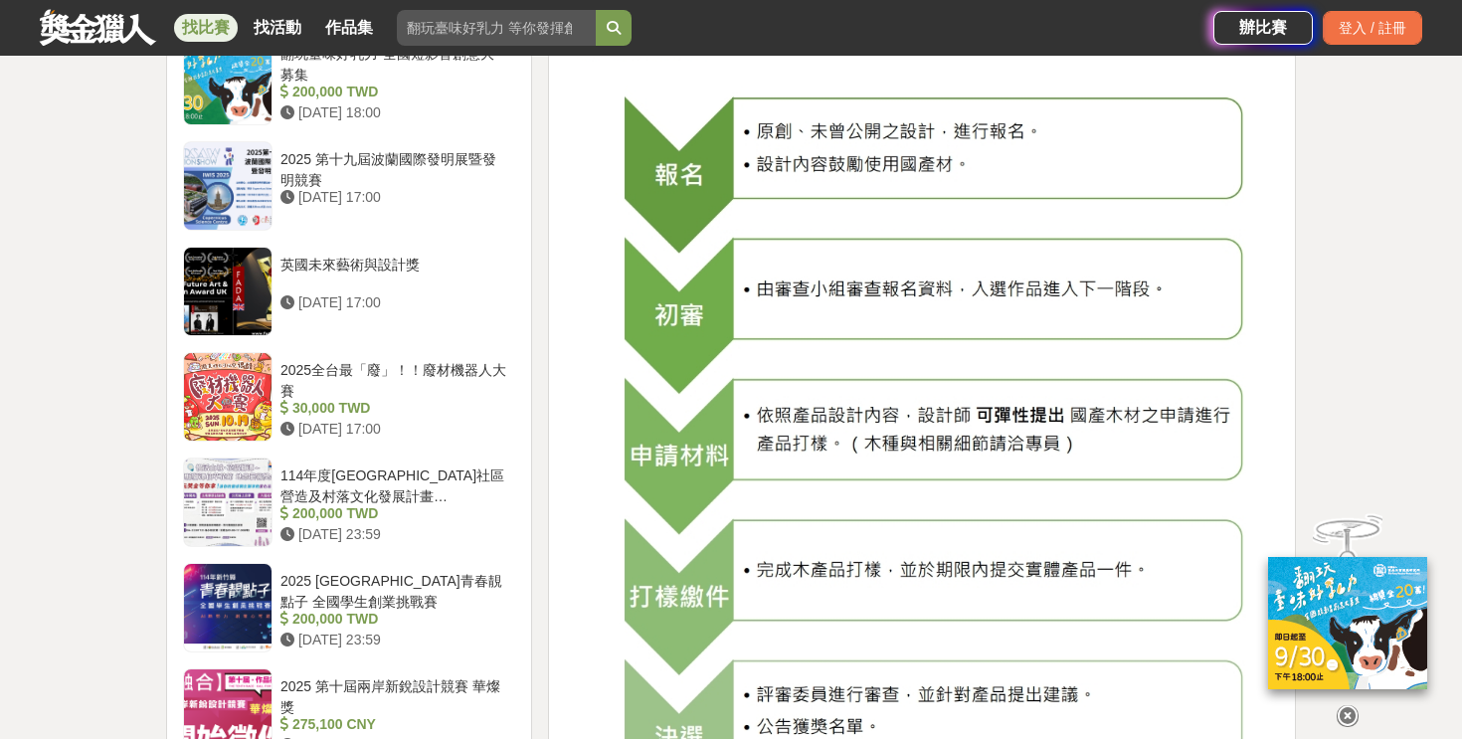
scroll to position [1909, 0]
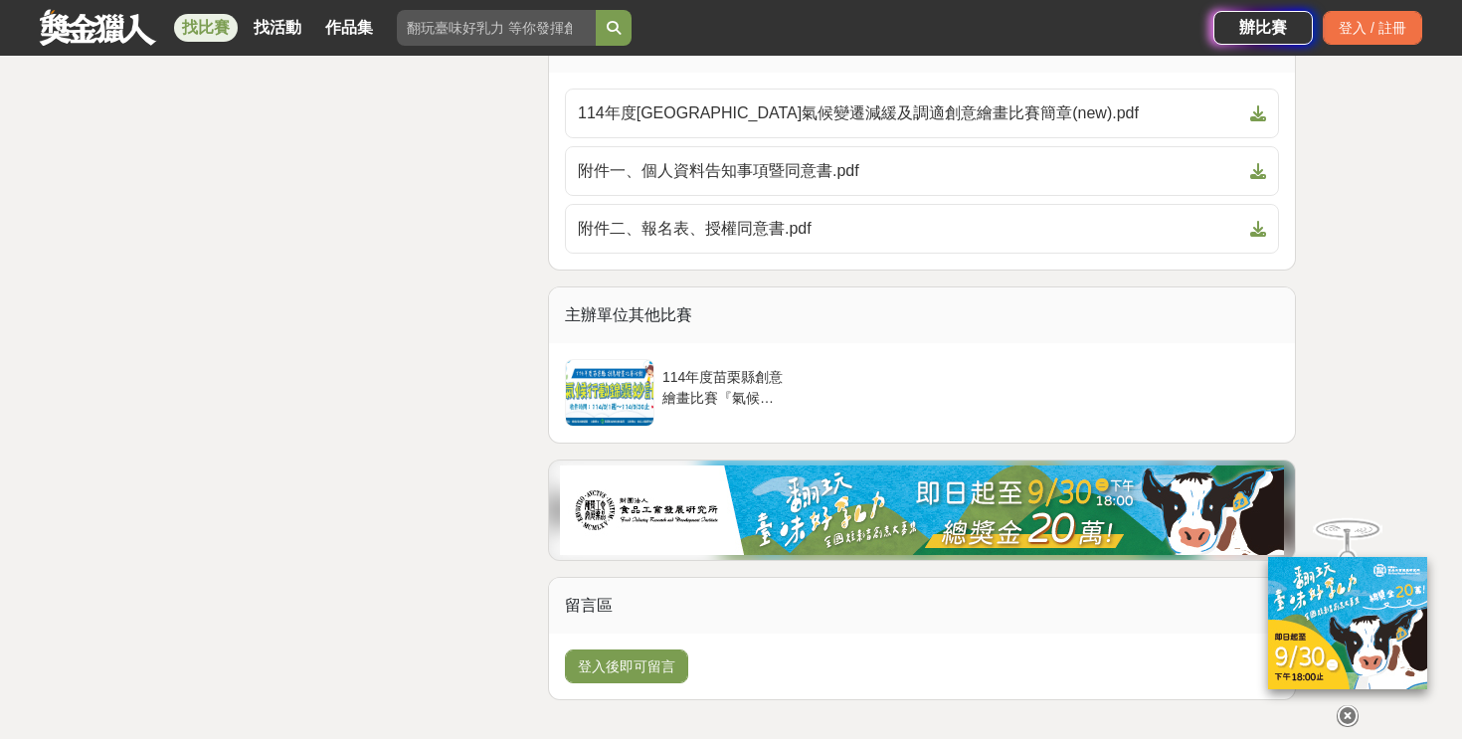
scroll to position [3846, 0]
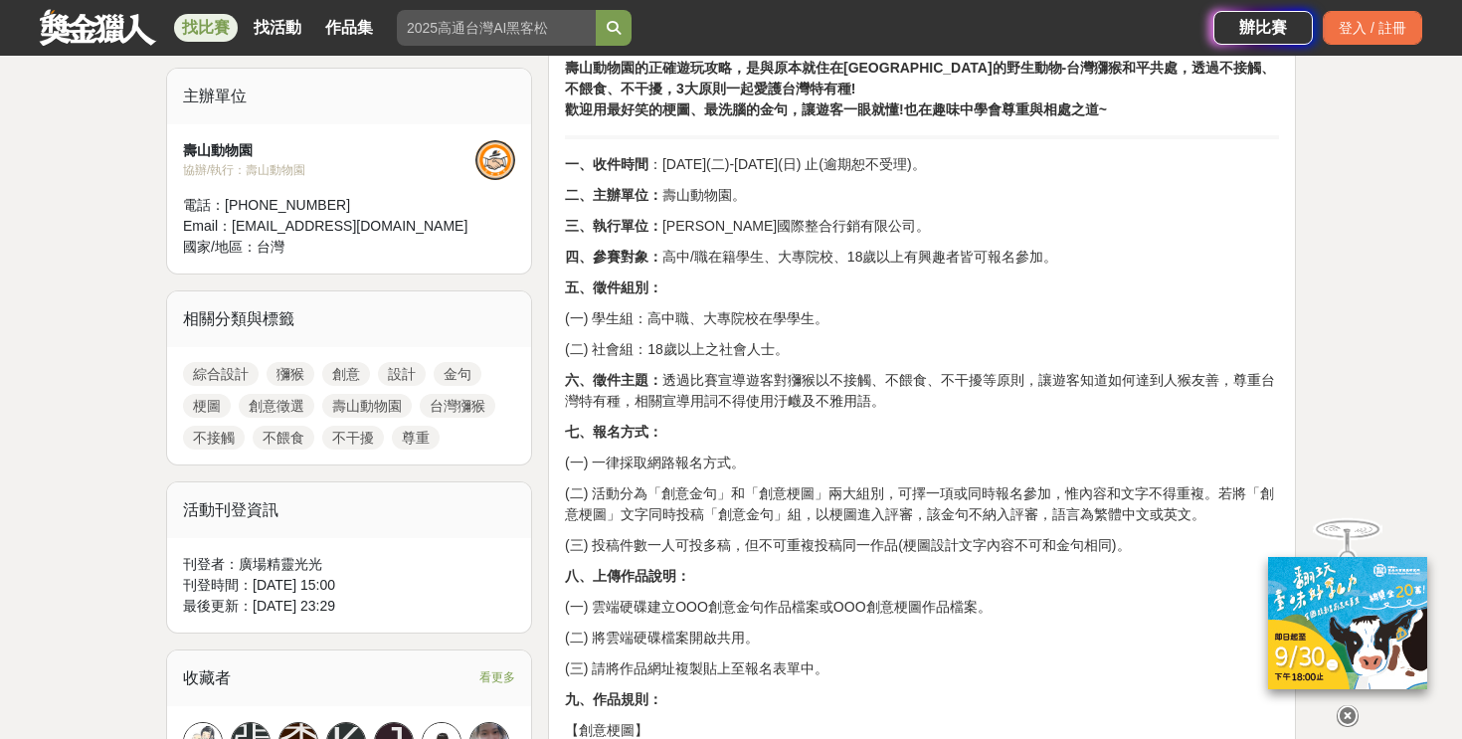
scroll to position [523, 0]
